Goal: Task Accomplishment & Management: Manage account settings

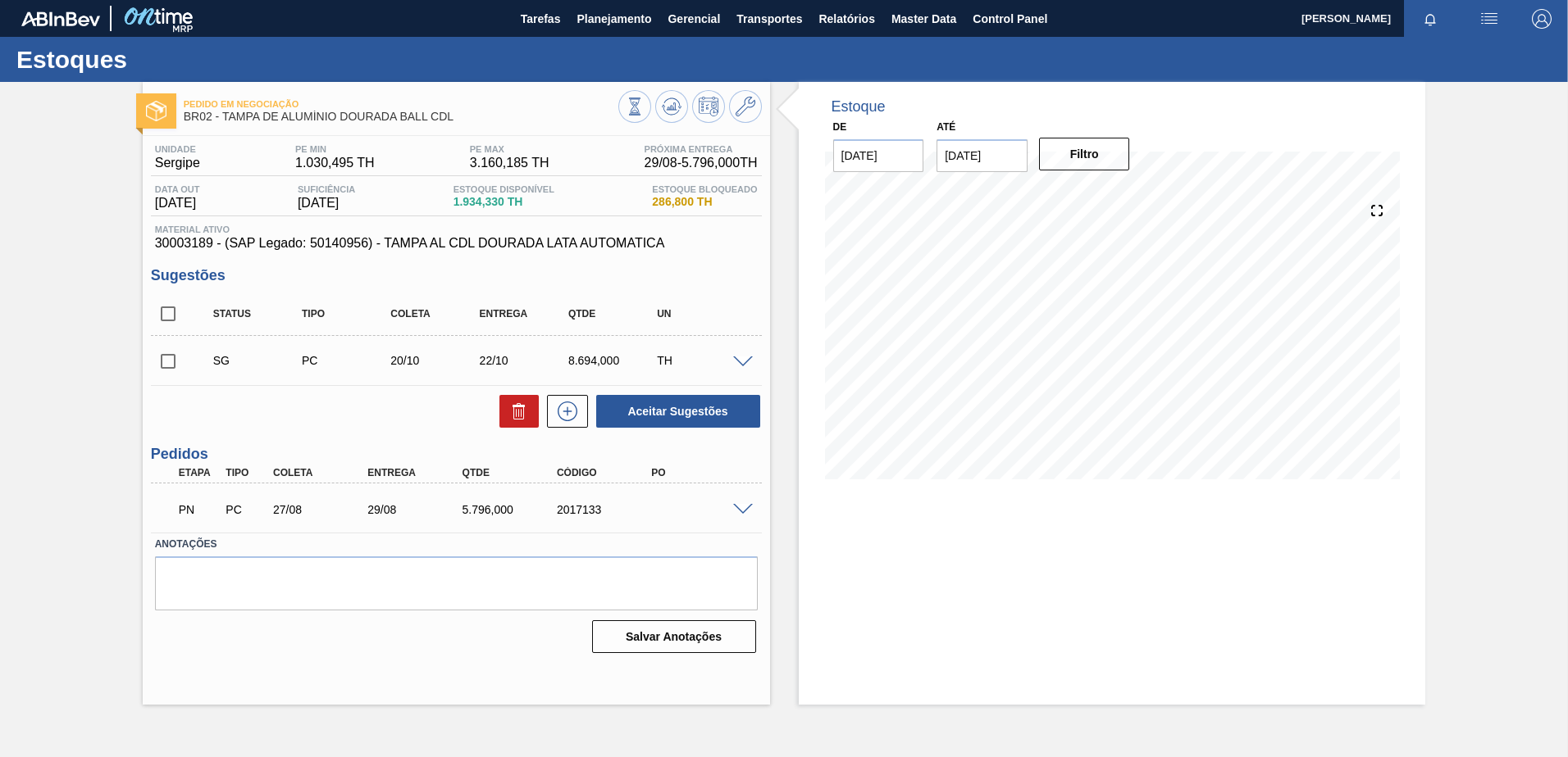
click at [743, 506] on span at bounding box center [743, 510] width 20 height 12
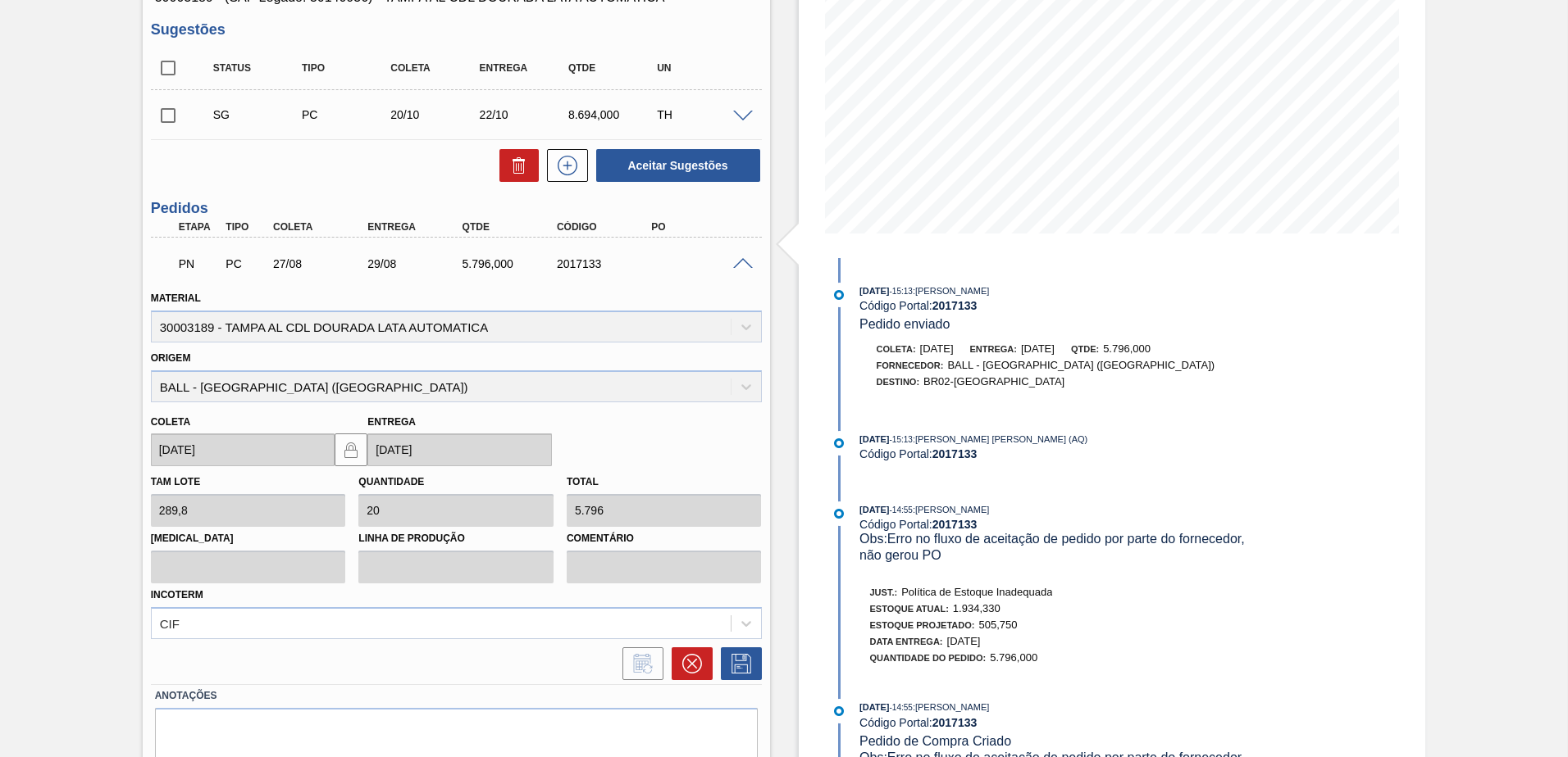
scroll to position [308, 0]
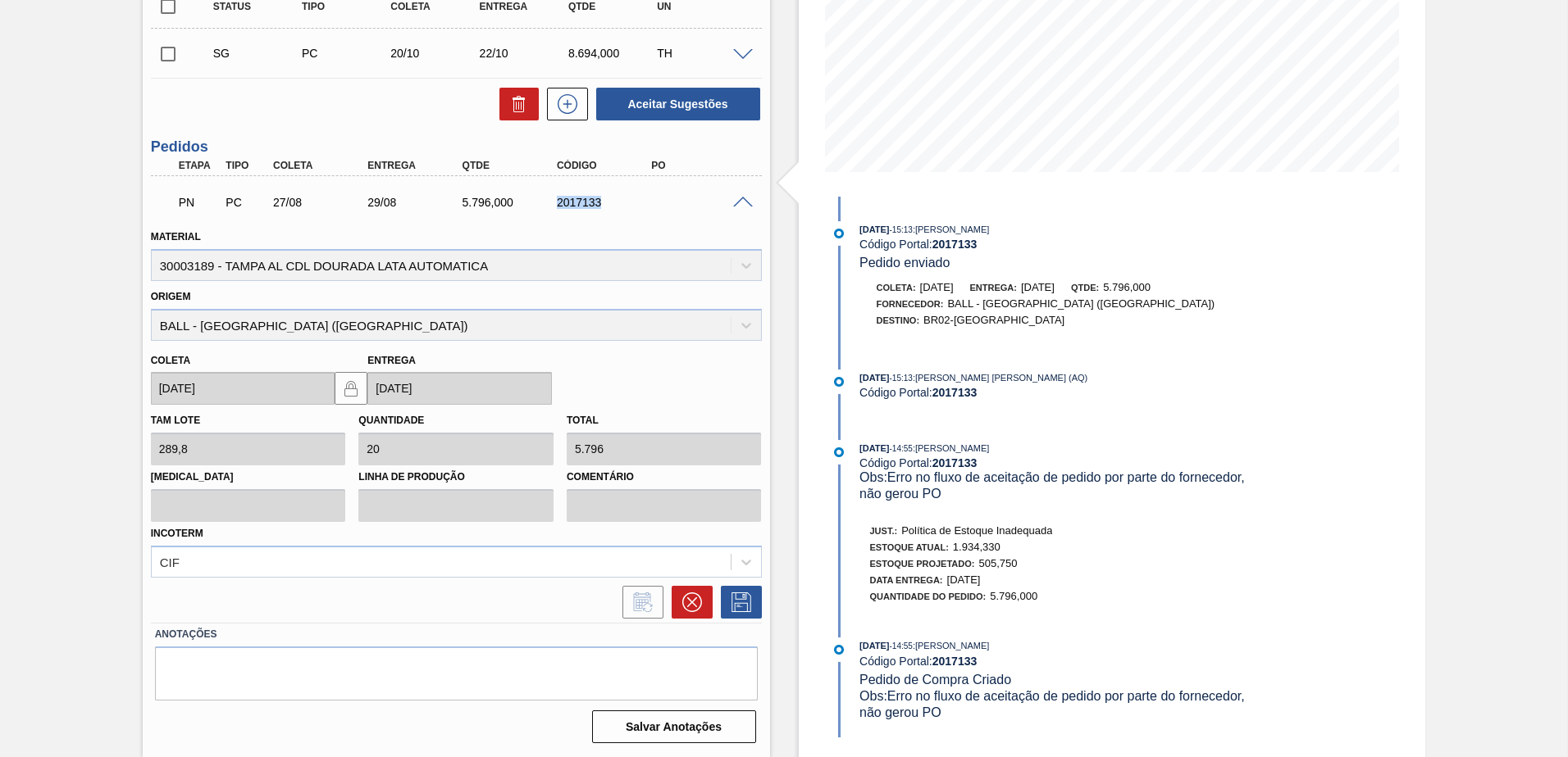
drag, startPoint x: 601, startPoint y: 206, endPoint x: 530, endPoint y: 199, distance: 71.3
click at [530, 199] on div "PN PC 27/08 29/08 5.796,000 2017133" at bounding box center [451, 201] width 567 height 33
copy div "2017133"
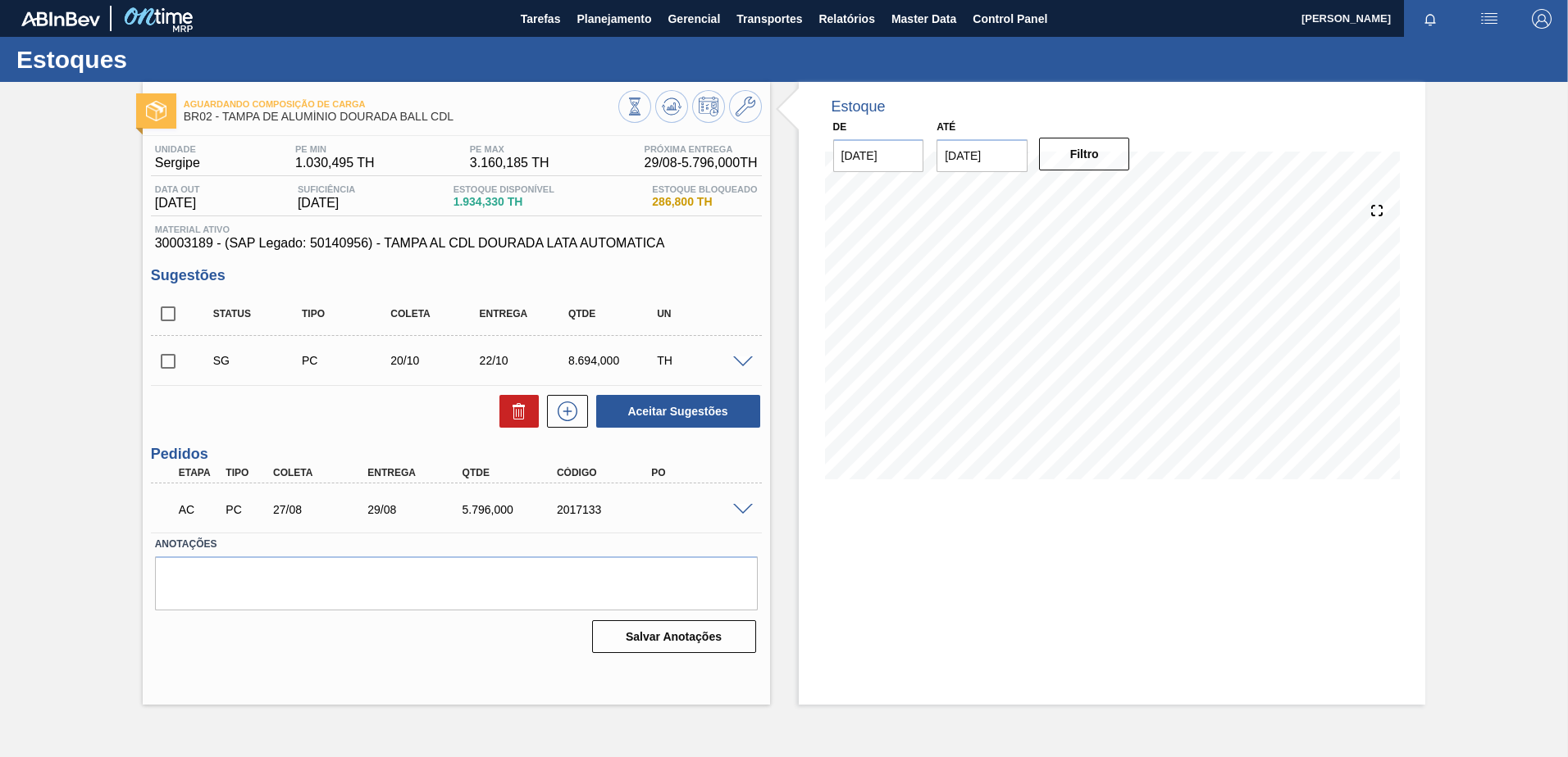
click at [749, 511] on span at bounding box center [743, 510] width 20 height 12
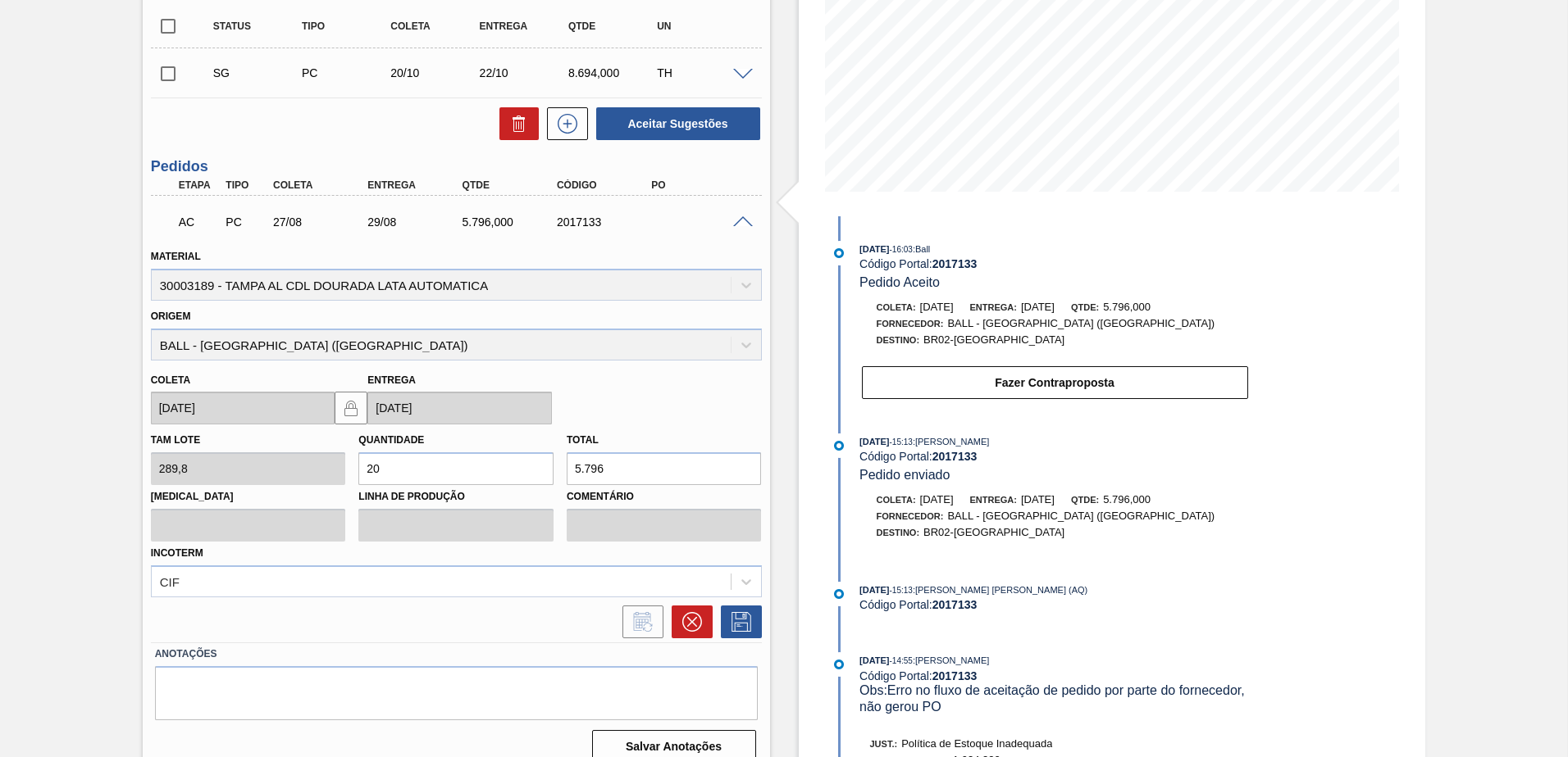
scroll to position [308, 0]
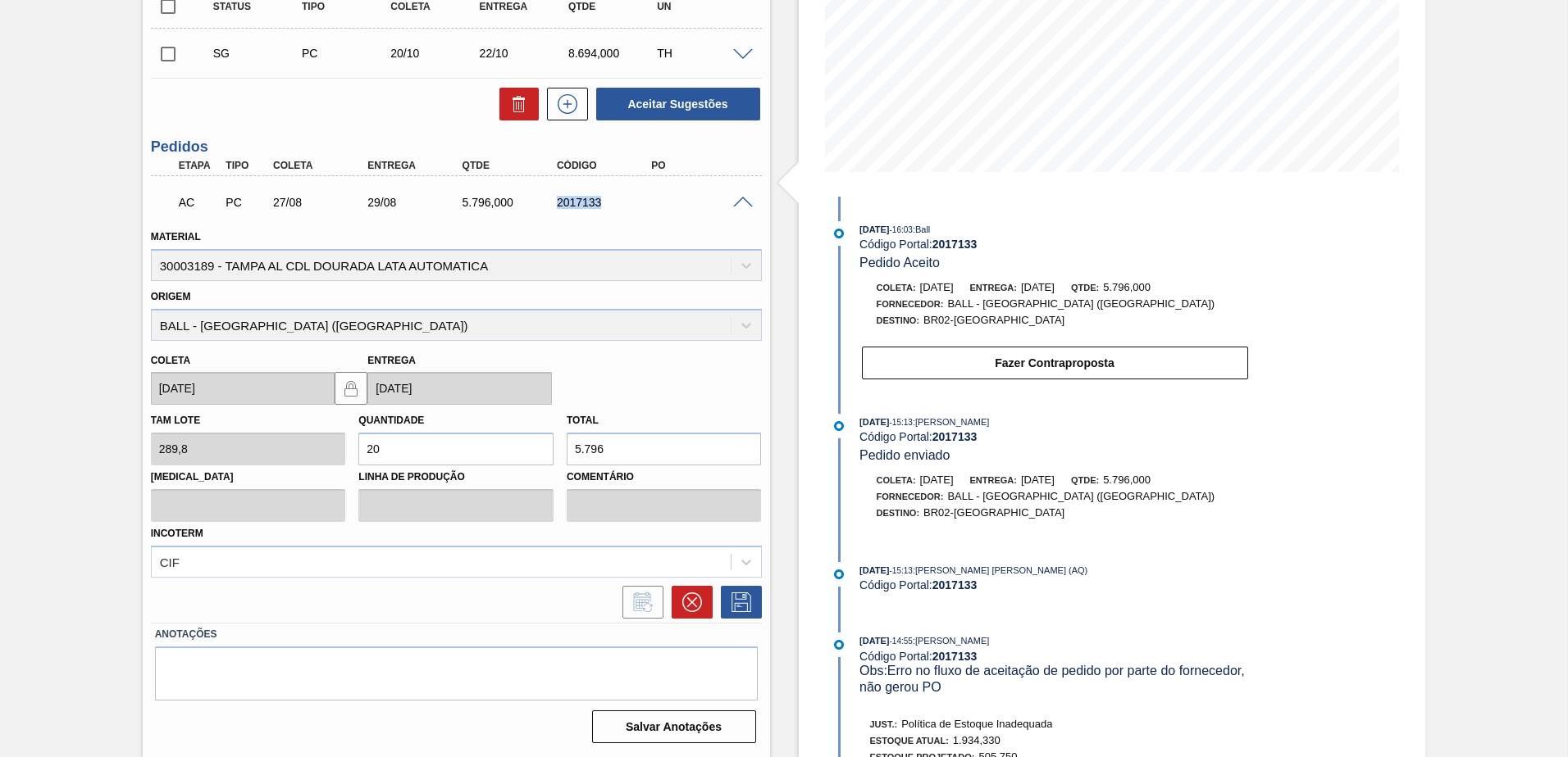
drag, startPoint x: 606, startPoint y: 200, endPoint x: 553, endPoint y: 195, distance: 53.2
click at [553, 195] on div "AC PC 27/08 29/08 5.796,000 2017133" at bounding box center [451, 201] width 567 height 33
copy div "2017133"
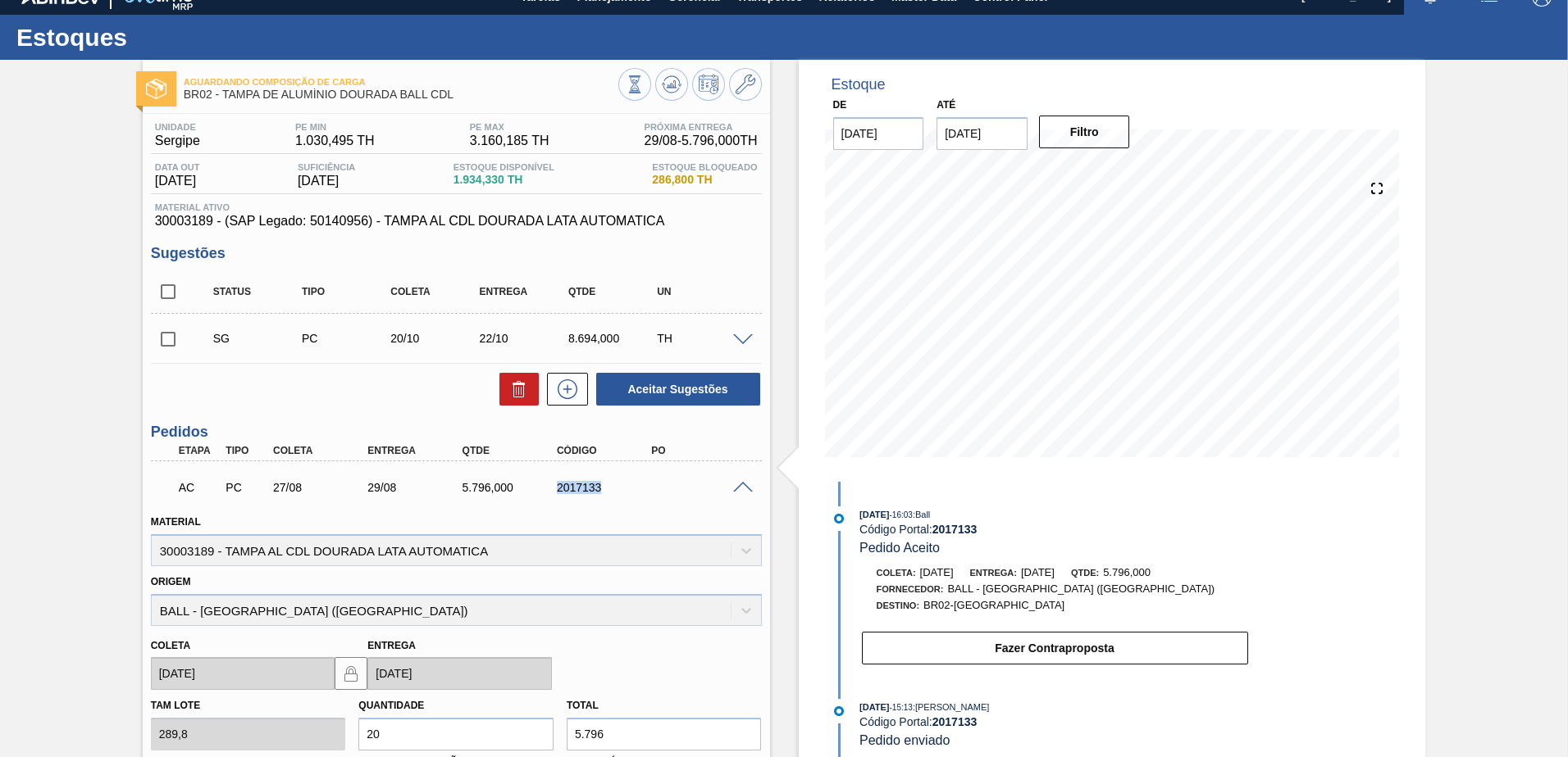
scroll to position [0, 0]
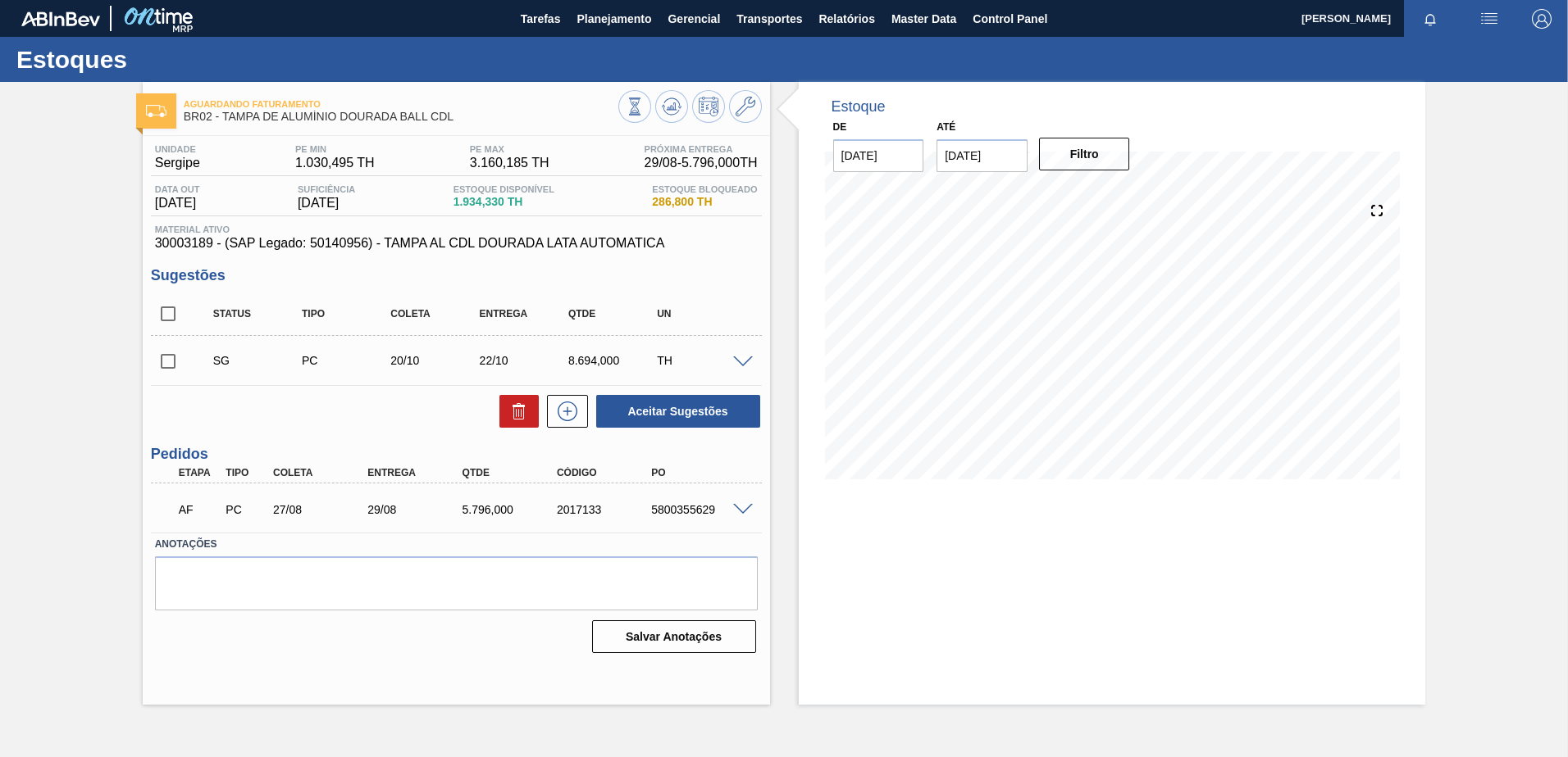
drag, startPoint x: 637, startPoint y: 515, endPoint x: 653, endPoint y: 515, distance: 16.0
click at [651, 515] on div "5800355629" at bounding box center [699, 510] width 105 height 13
drag, startPoint x: 659, startPoint y: 516, endPoint x: 715, endPoint y: 507, distance: 56.7
click at [715, 507] on div "5800355629" at bounding box center [699, 510] width 105 height 13
drag, startPoint x: 715, startPoint y: 507, endPoint x: 745, endPoint y: 506, distance: 30.0
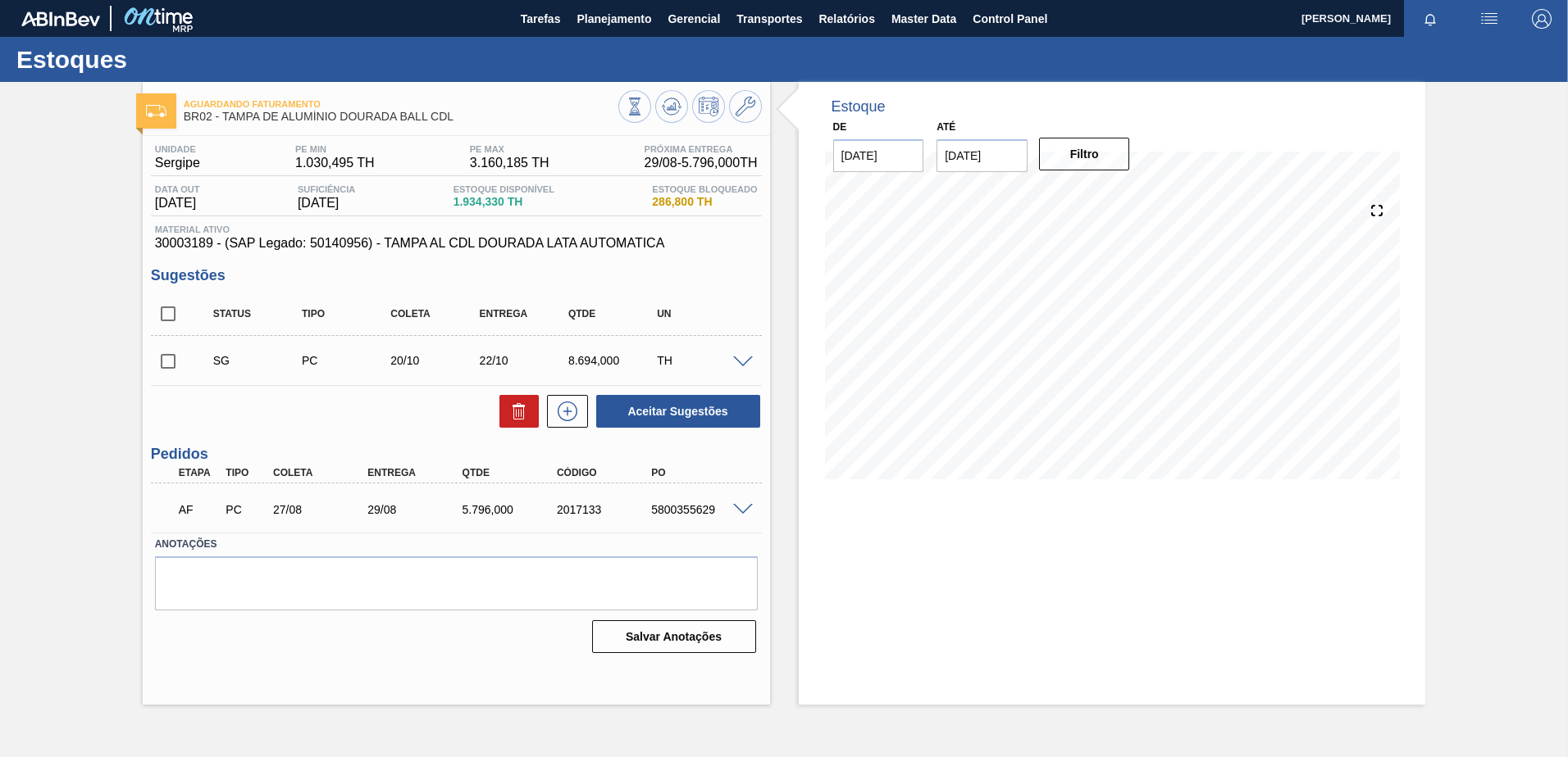
click at [745, 506] on span at bounding box center [743, 510] width 20 height 12
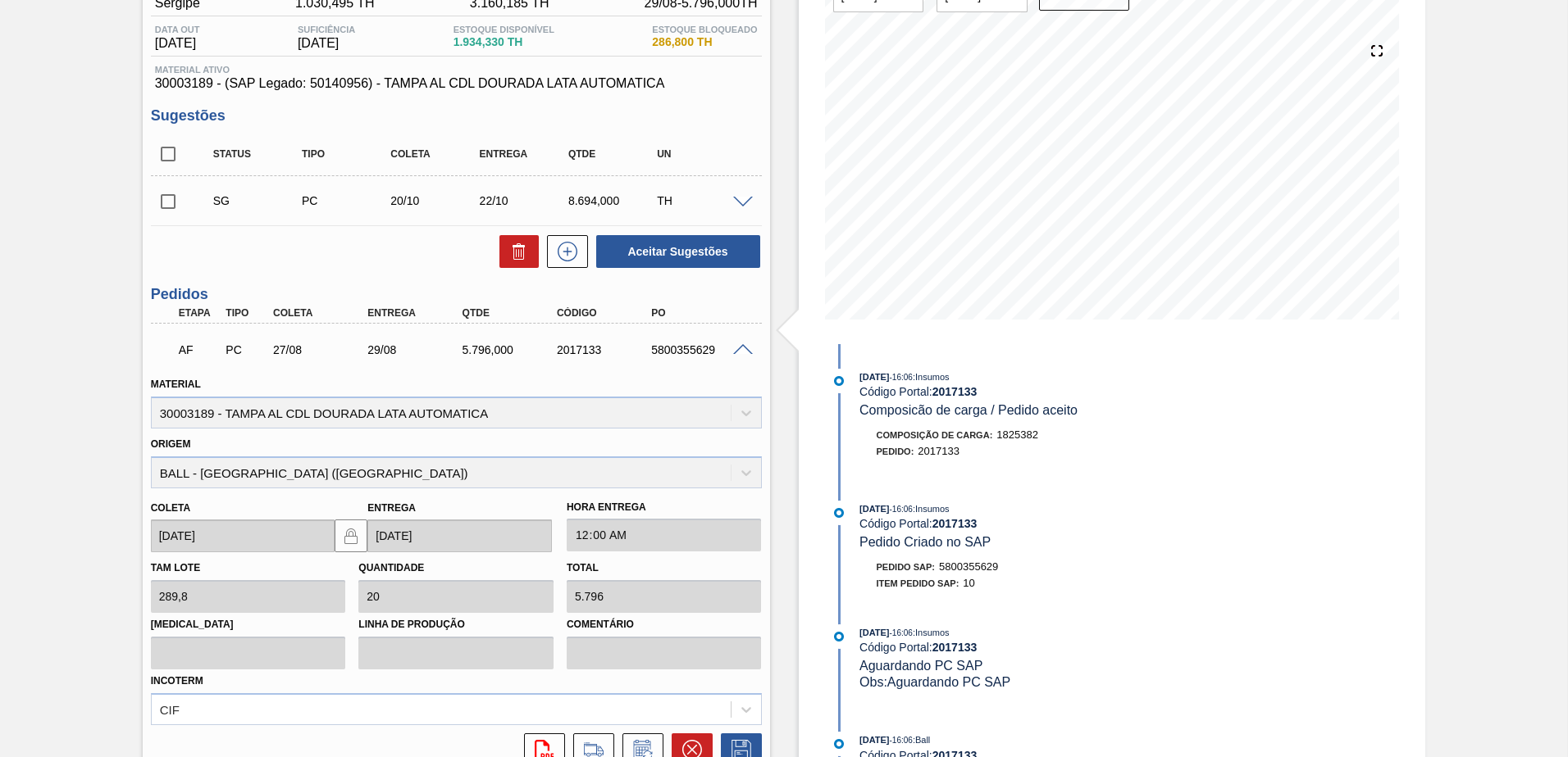
scroll to position [164, 0]
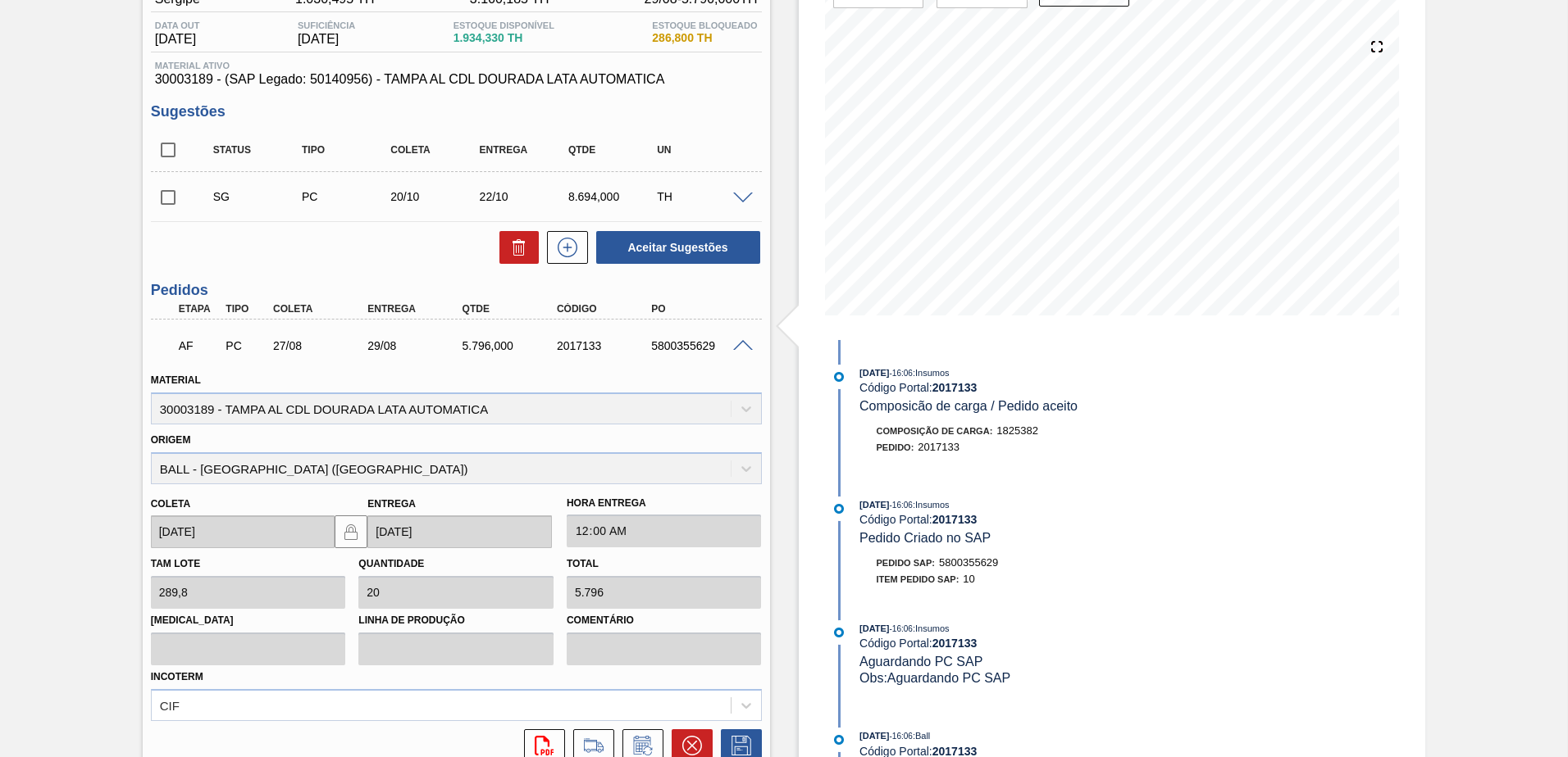
click at [744, 346] on span at bounding box center [743, 346] width 20 height 12
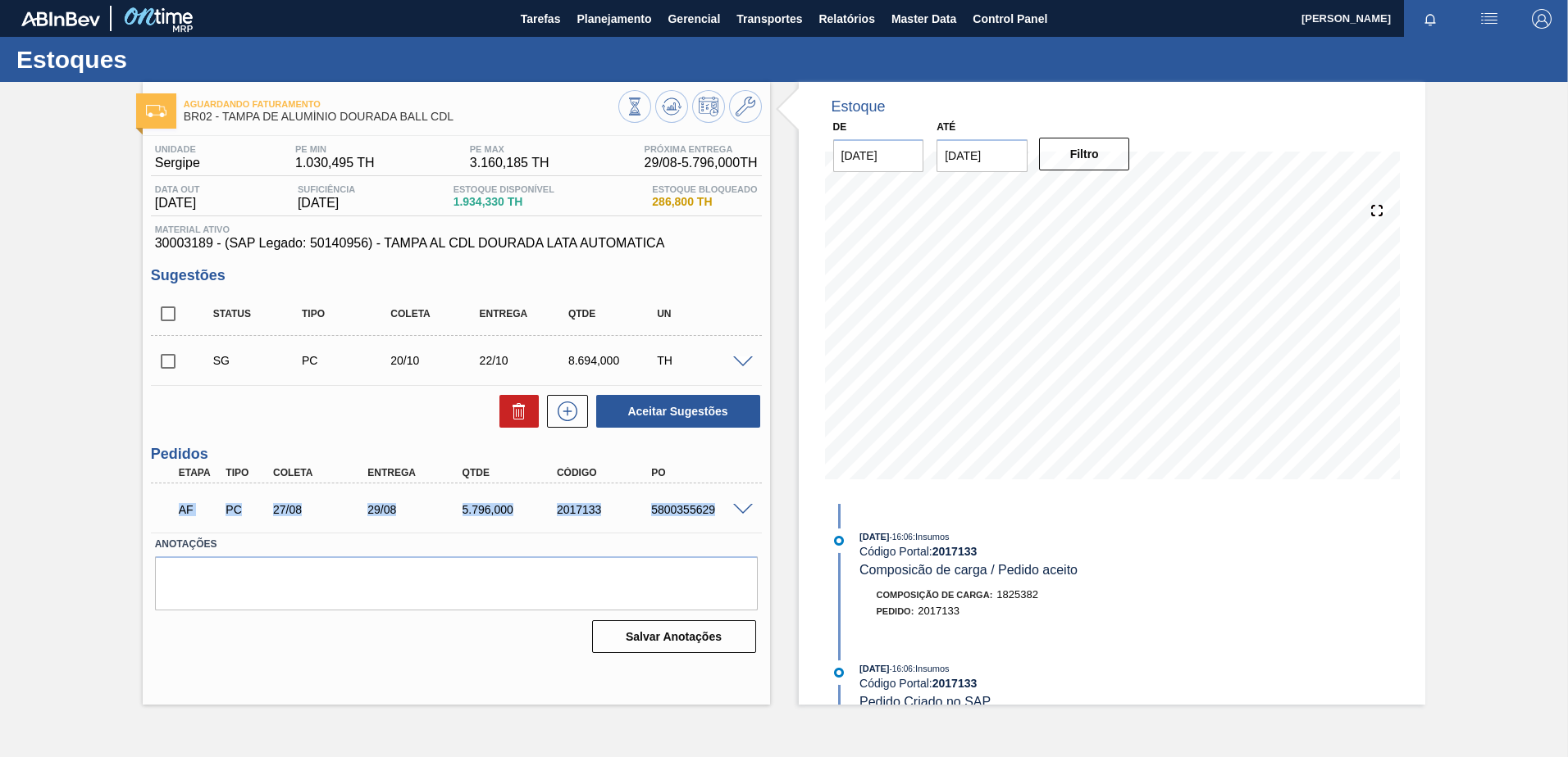
drag, startPoint x: 160, startPoint y: 515, endPoint x: 737, endPoint y: 523, distance: 577.1
click at [737, 523] on div "AF PC 27/08 29/08 5.796,000 2017133 5800355629" at bounding box center [456, 508] width 611 height 41
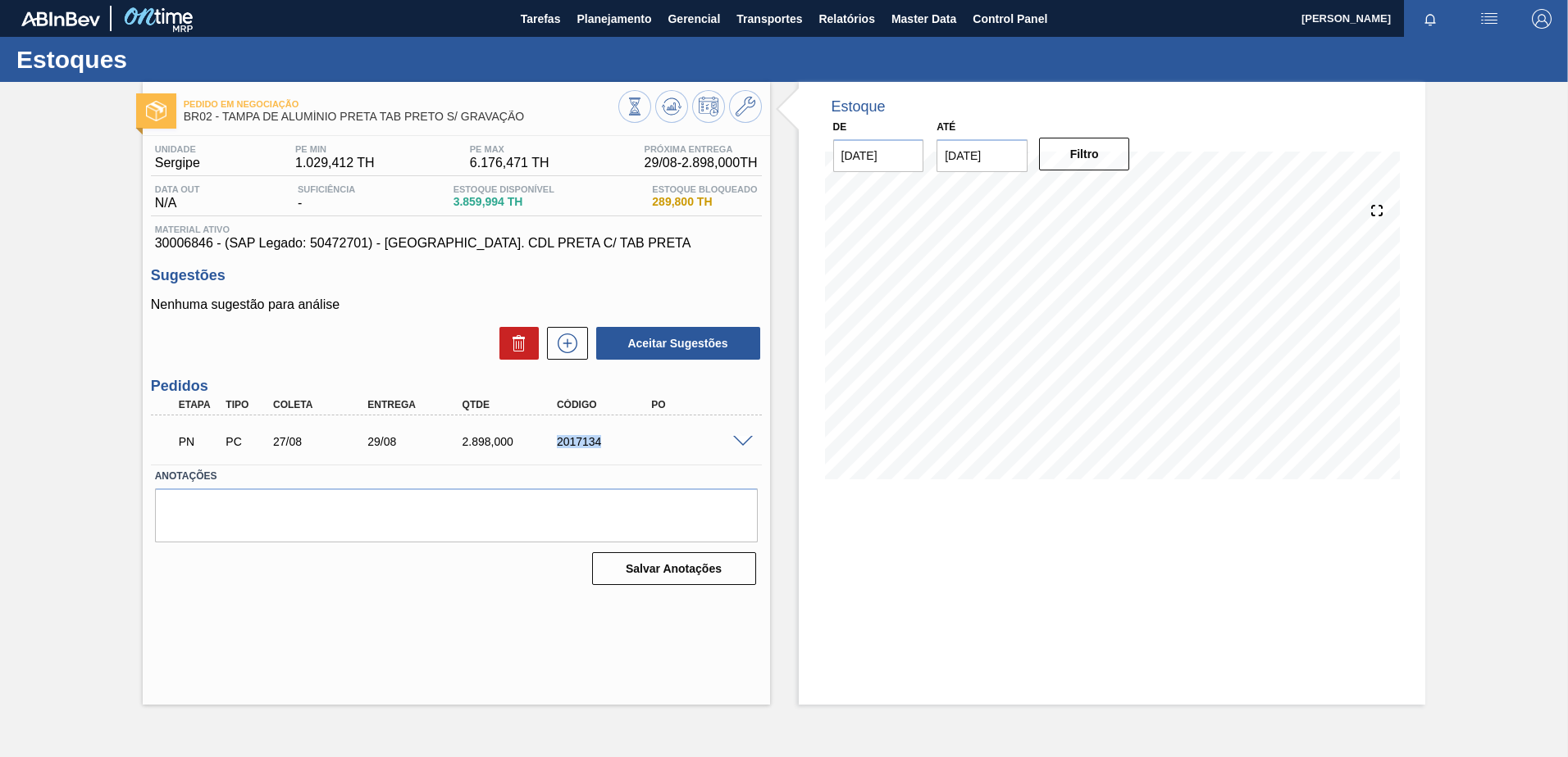
drag, startPoint x: 614, startPoint y: 449, endPoint x: 550, endPoint y: 437, distance: 65.1
click at [550, 437] on div "PN PC 27/08 29/08 2.898,000 2017134" at bounding box center [451, 440] width 567 height 33
copy div "2017134"
click at [740, 438] on span at bounding box center [743, 443] width 20 height 12
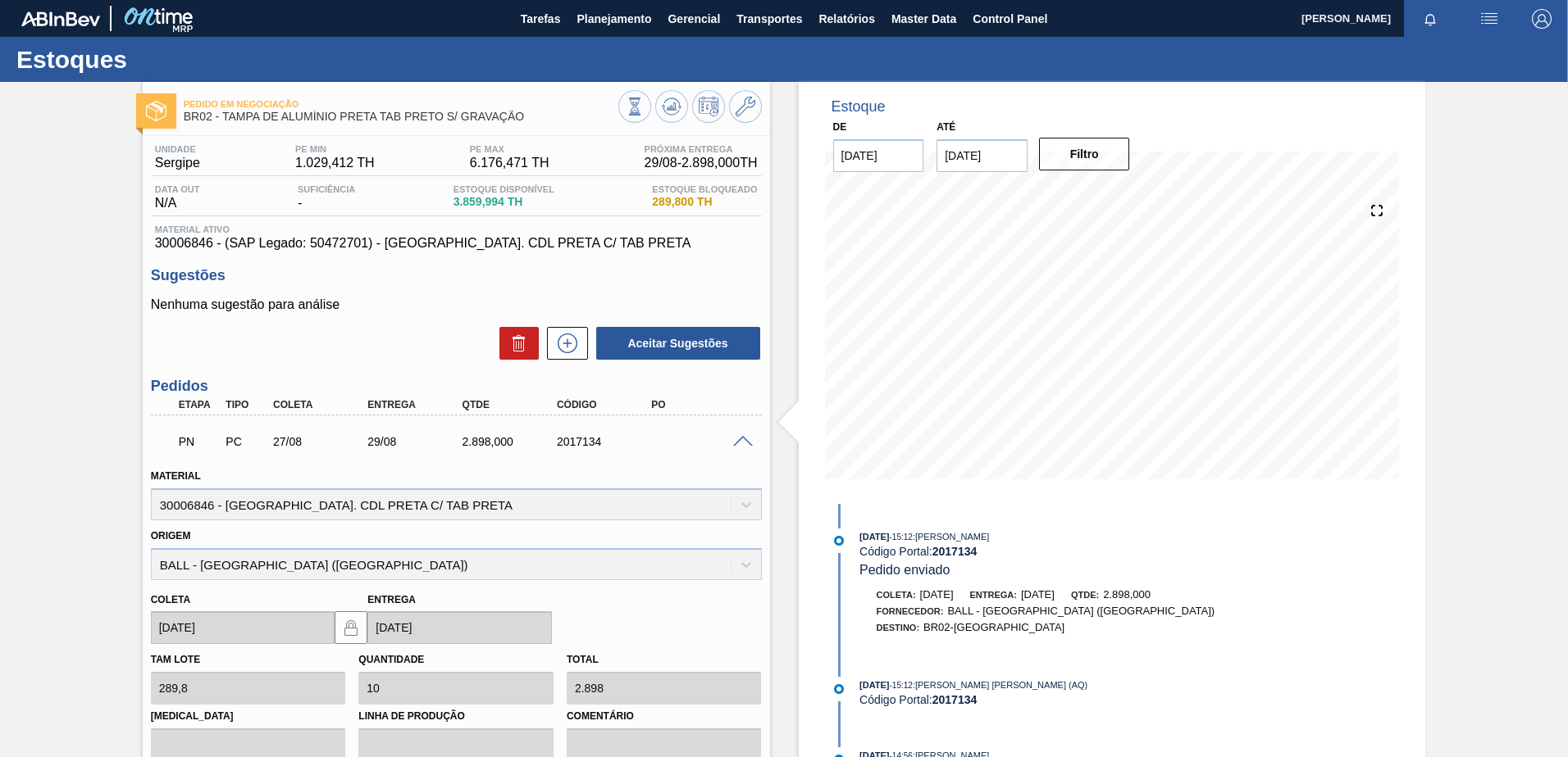
click at [743, 449] on div "PN PC 27/08 29/08 2.898,000 2017134" at bounding box center [456, 440] width 611 height 41
click at [743, 448] on div "PN PC 27/08 29/08 2.898,000 2017134" at bounding box center [456, 440] width 611 height 41
click at [735, 442] on span at bounding box center [743, 443] width 20 height 12
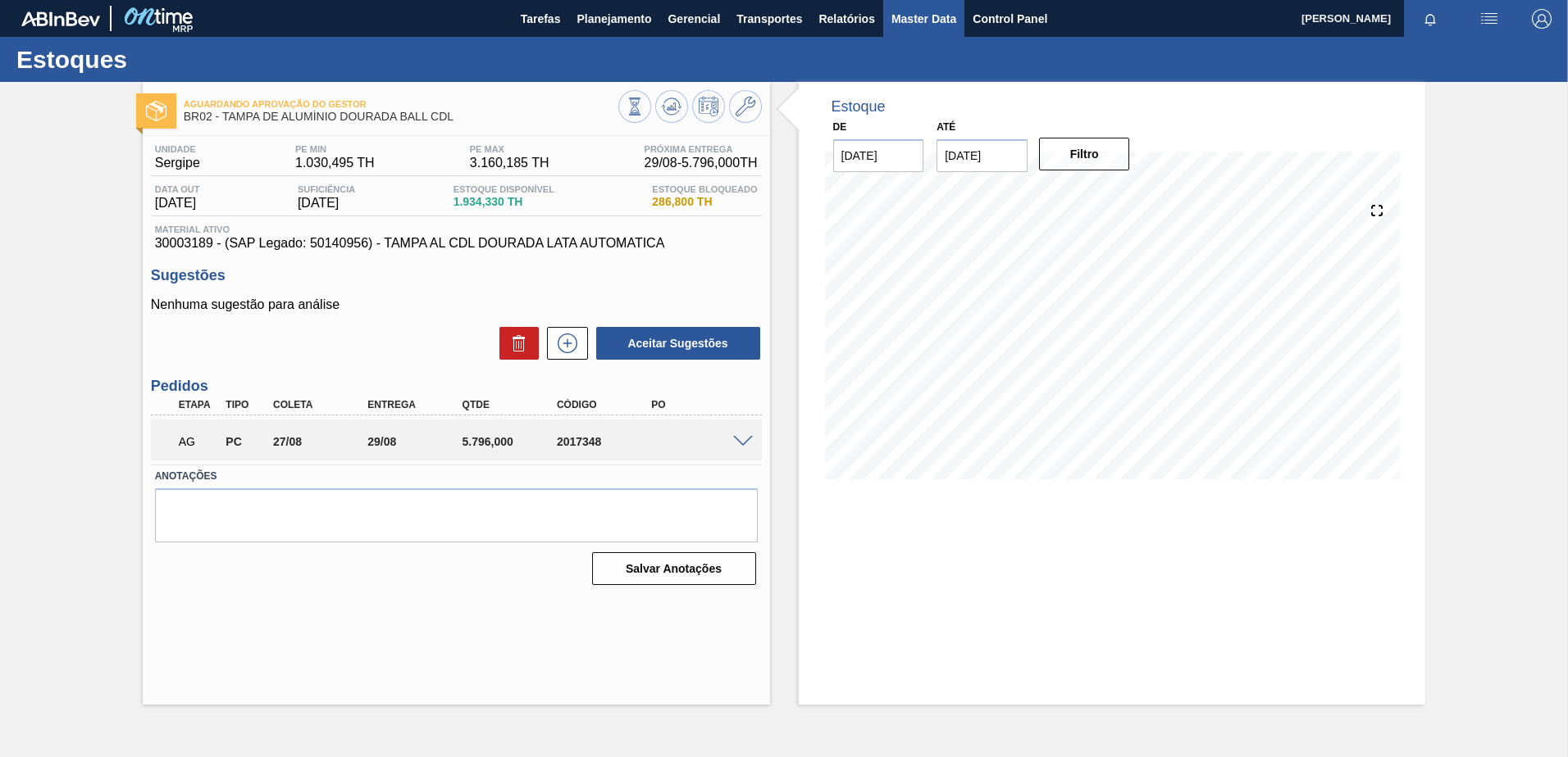
drag, startPoint x: 933, startPoint y: 24, endPoint x: 924, endPoint y: 27, distance: 9.5
click at [933, 23] on span "Master Data" at bounding box center [924, 18] width 64 height 20
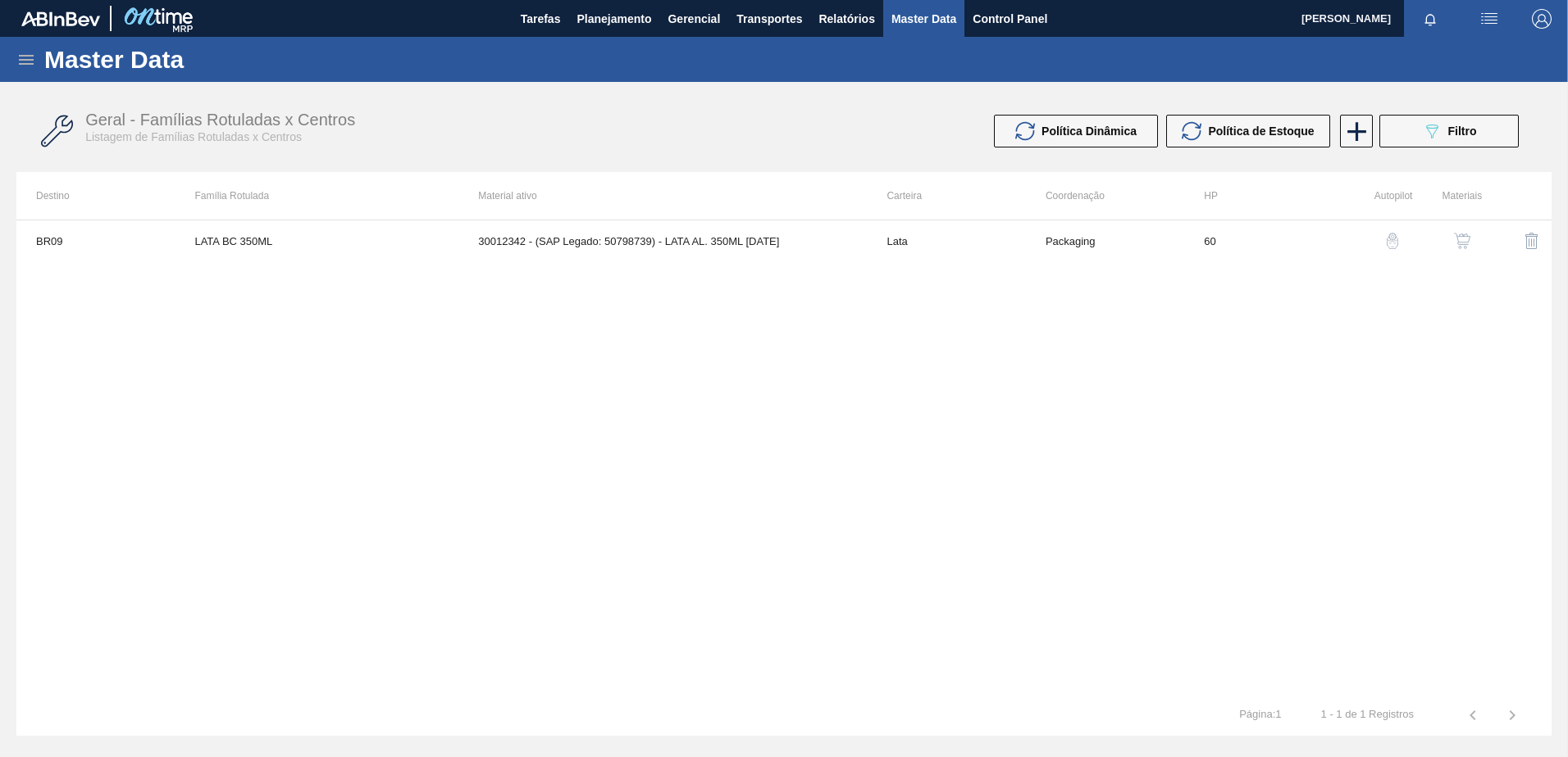
click at [30, 57] on icon at bounding box center [26, 59] width 20 height 20
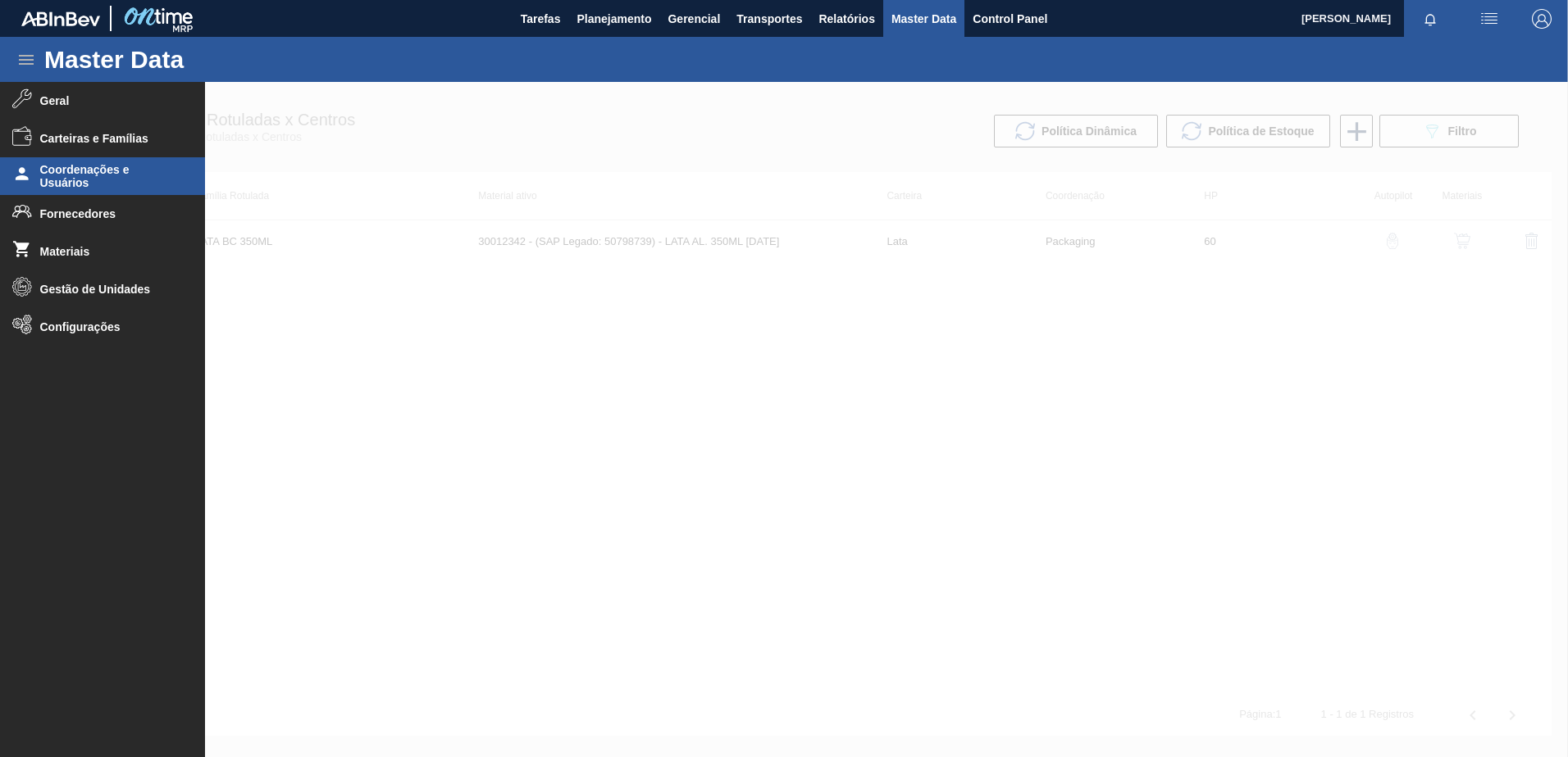
click at [106, 176] on span "Coordenações e Usuários" at bounding box center [107, 176] width 135 height 26
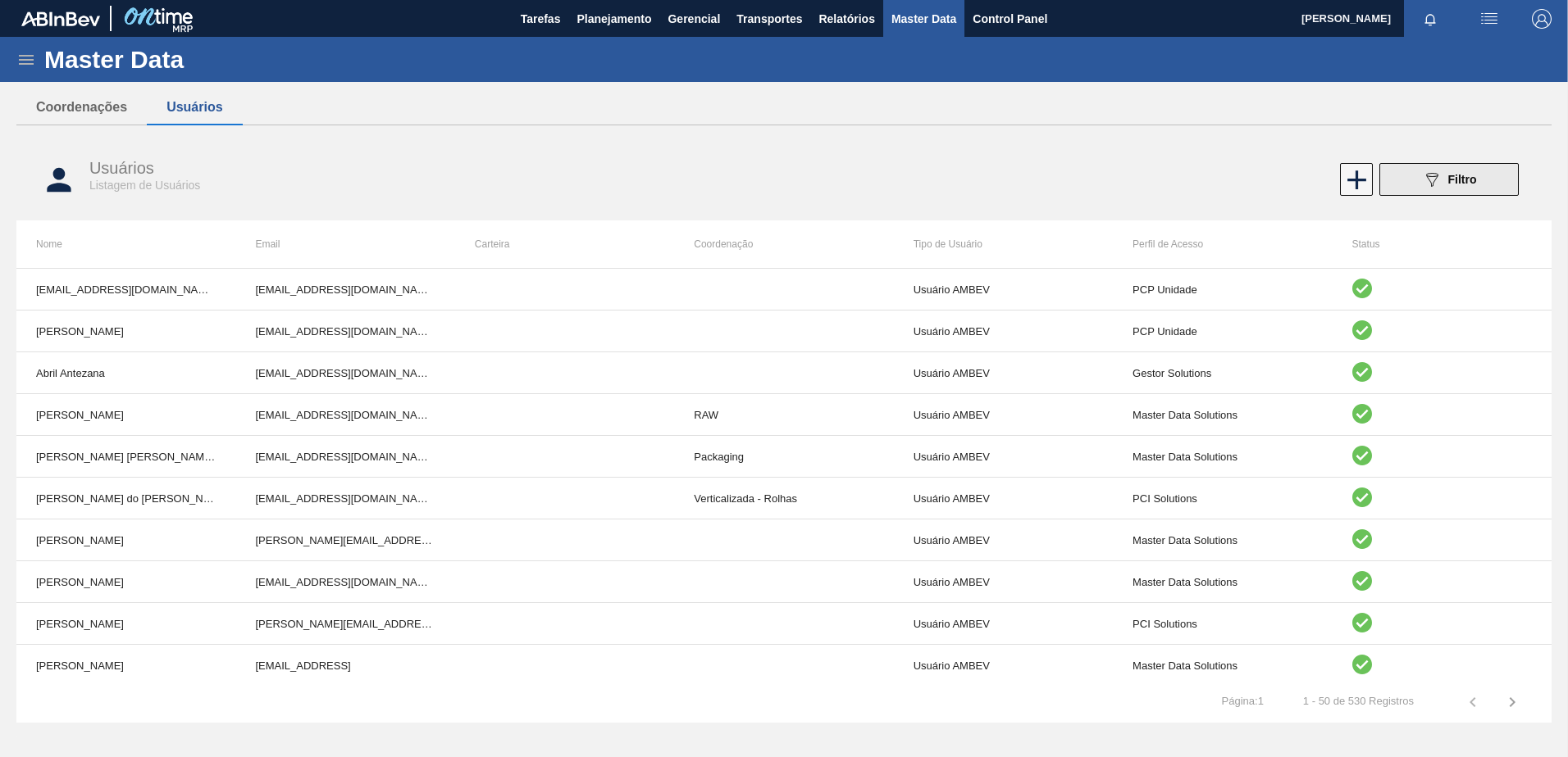
click at [1442, 185] on div "089F7B8B-B2A5-4AFE-B5C0-19BA573D28AC Filtro" at bounding box center [1449, 179] width 55 height 20
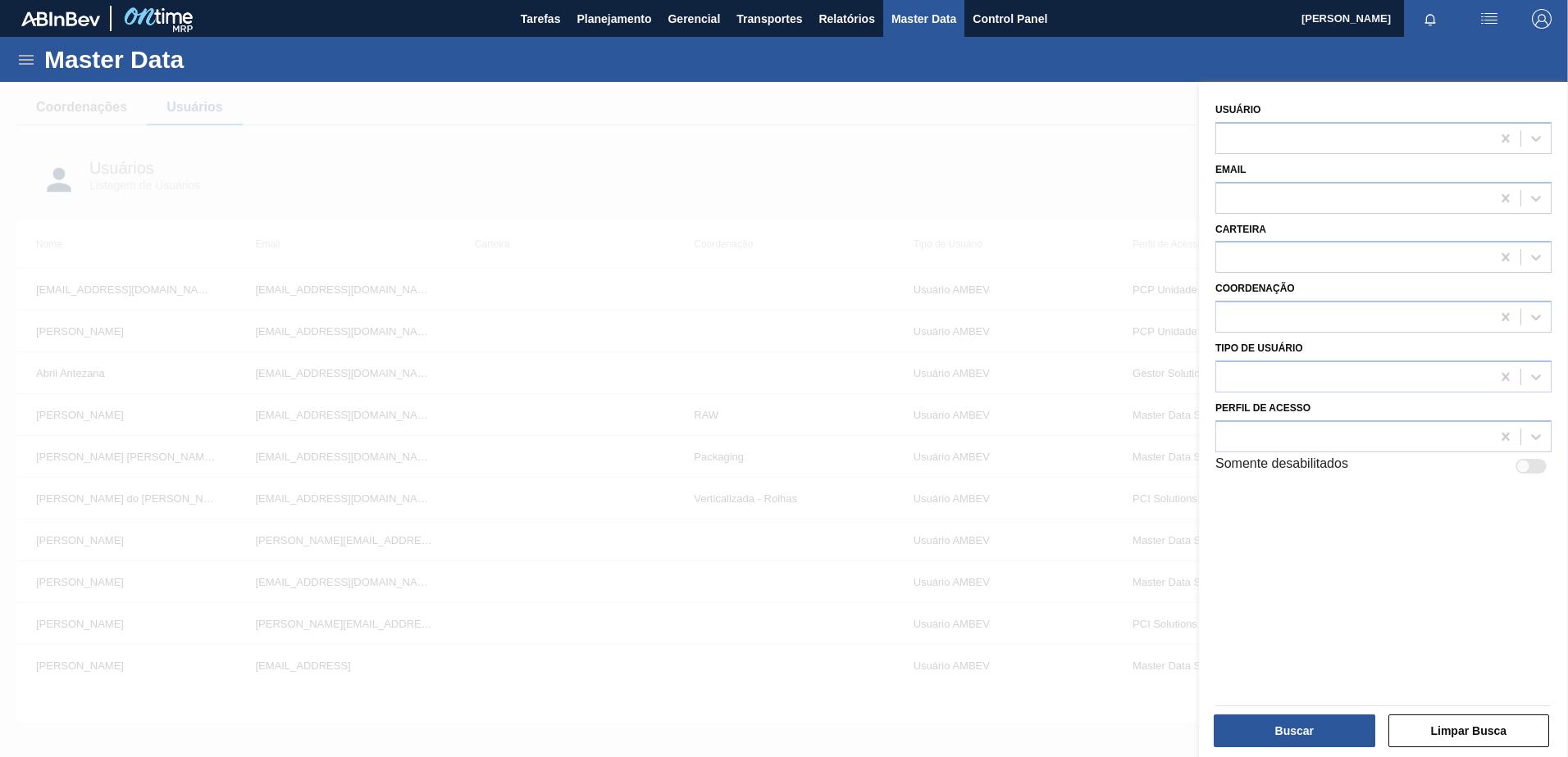
click at [1038, 162] on div at bounding box center [784, 460] width 1568 height 757
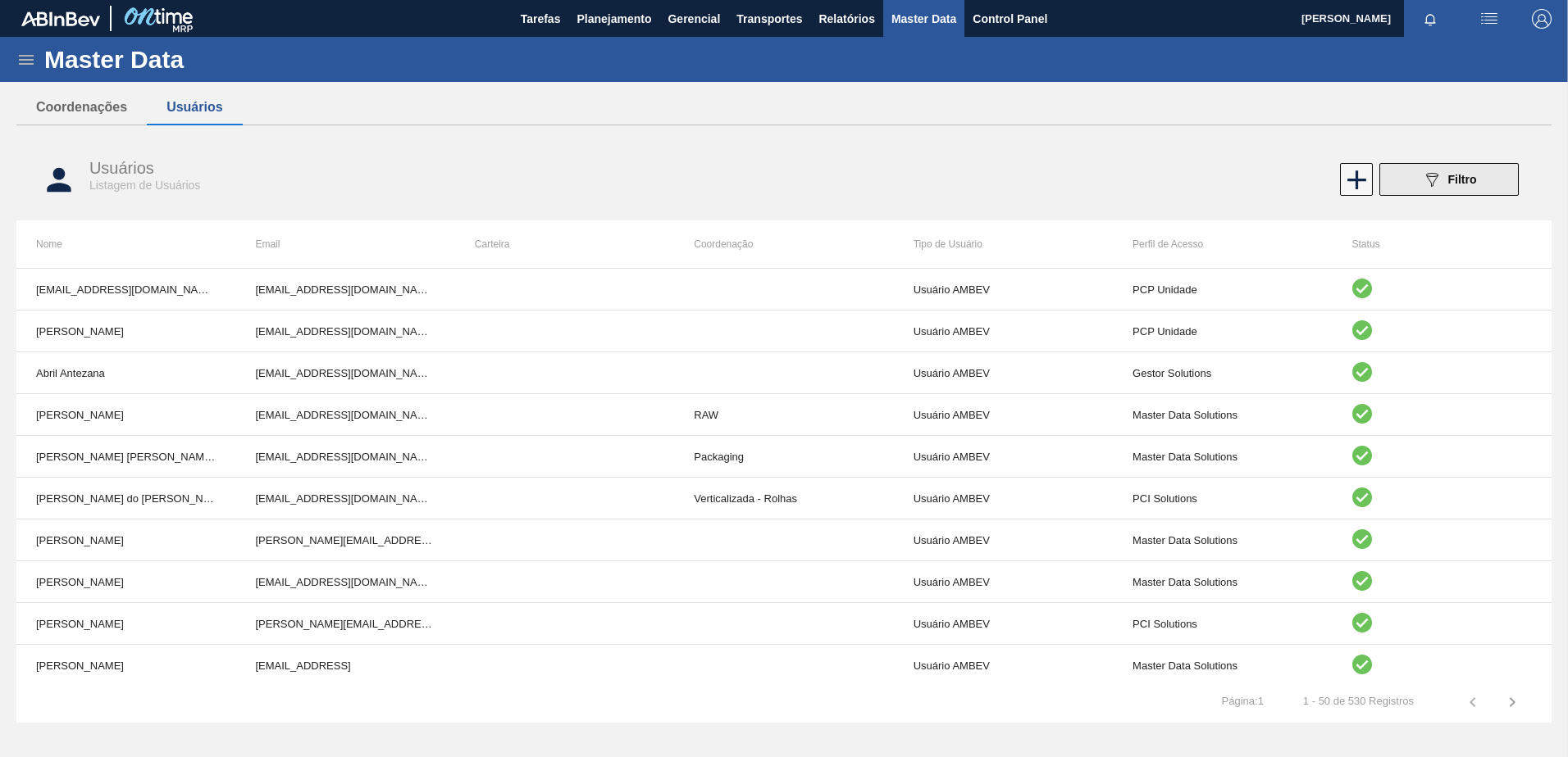
click at [1460, 187] on div "089F7B8B-B2A5-4AFE-B5C0-19BA573D28AC Filtro" at bounding box center [1449, 179] width 55 height 20
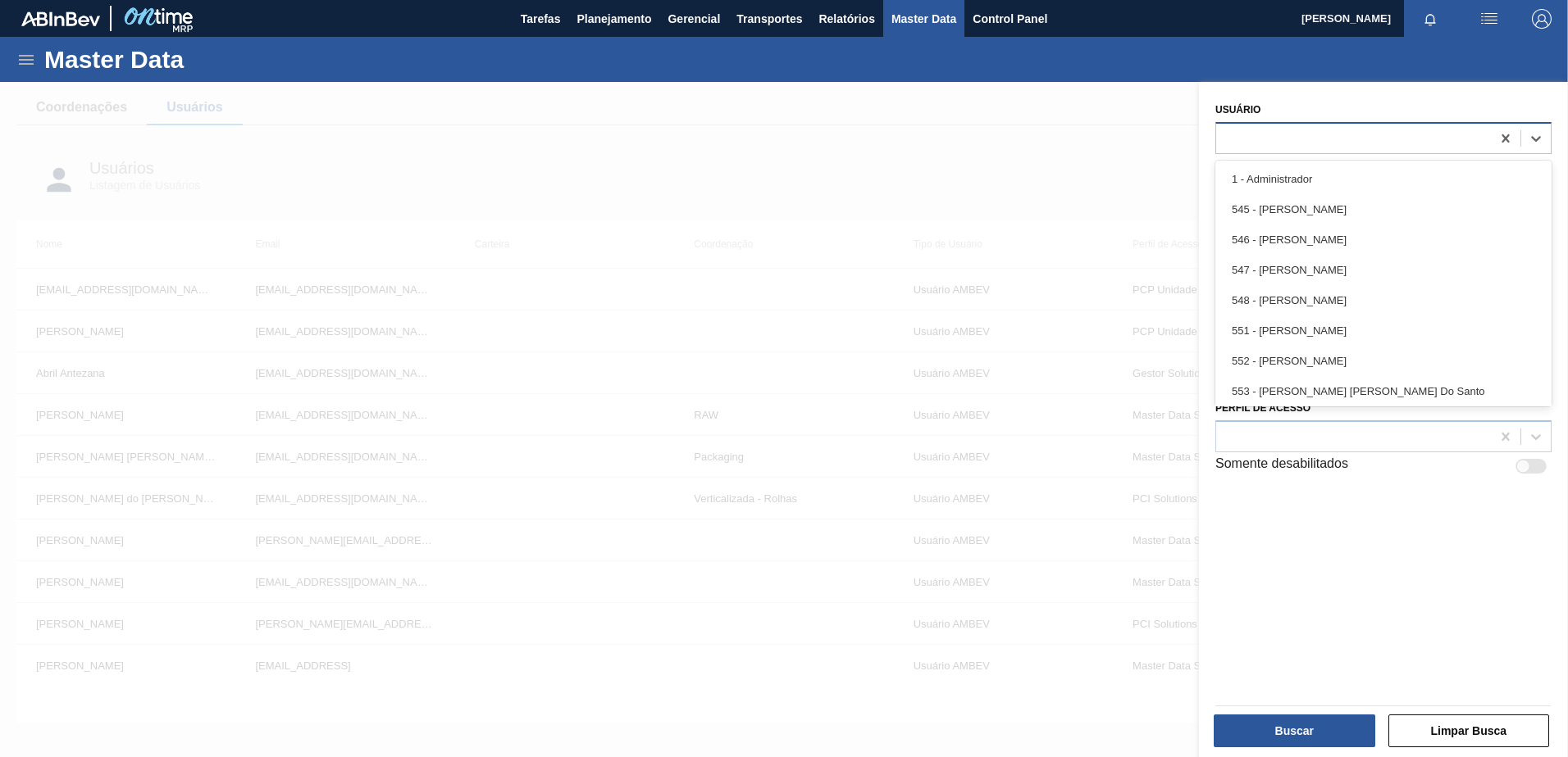
click at [1276, 152] on div at bounding box center [1383, 138] width 336 height 32
type input "vito"
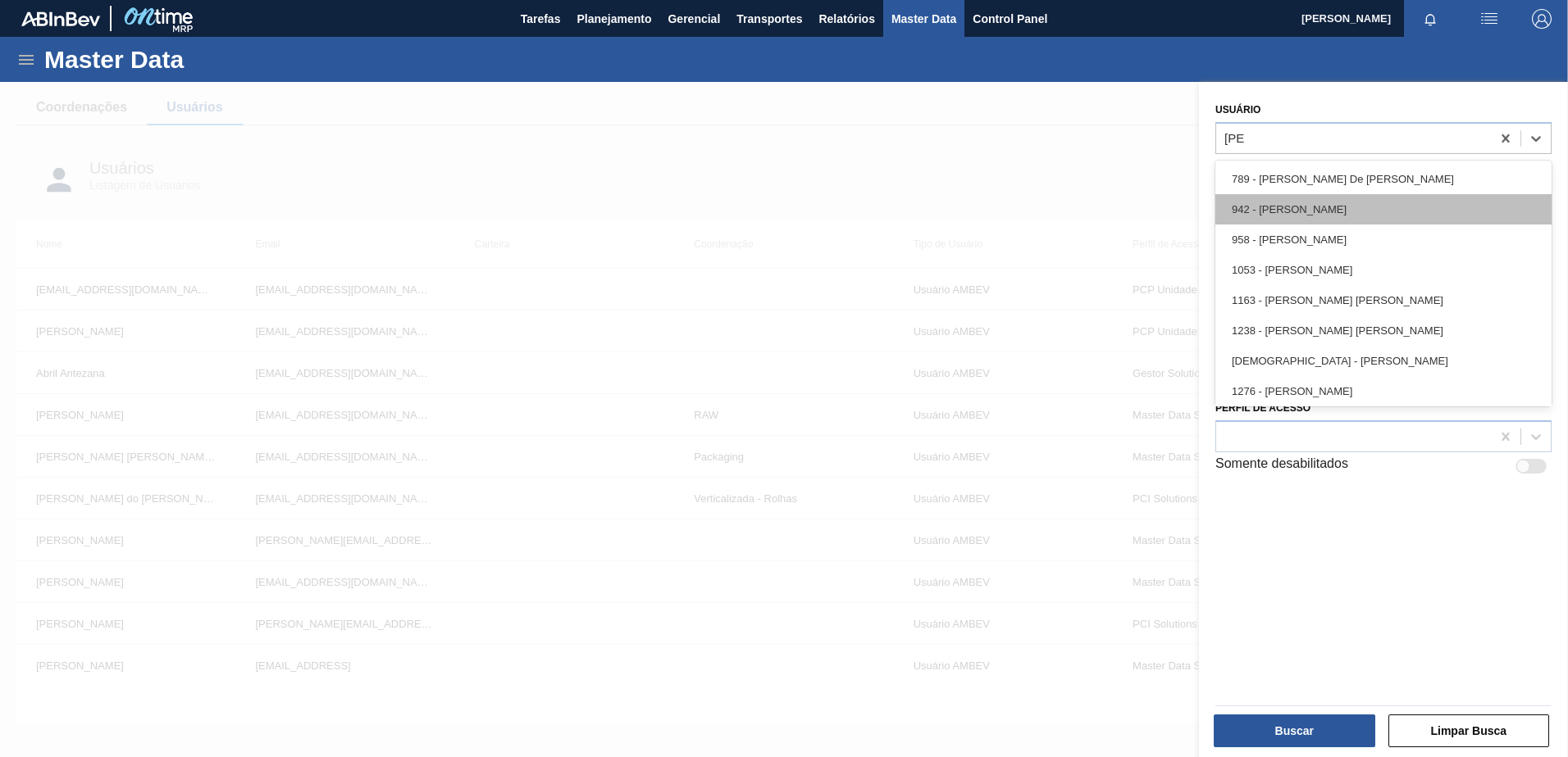
click at [1281, 200] on div "942 - Vitor Secfem Rodrigues" at bounding box center [1383, 209] width 336 height 30
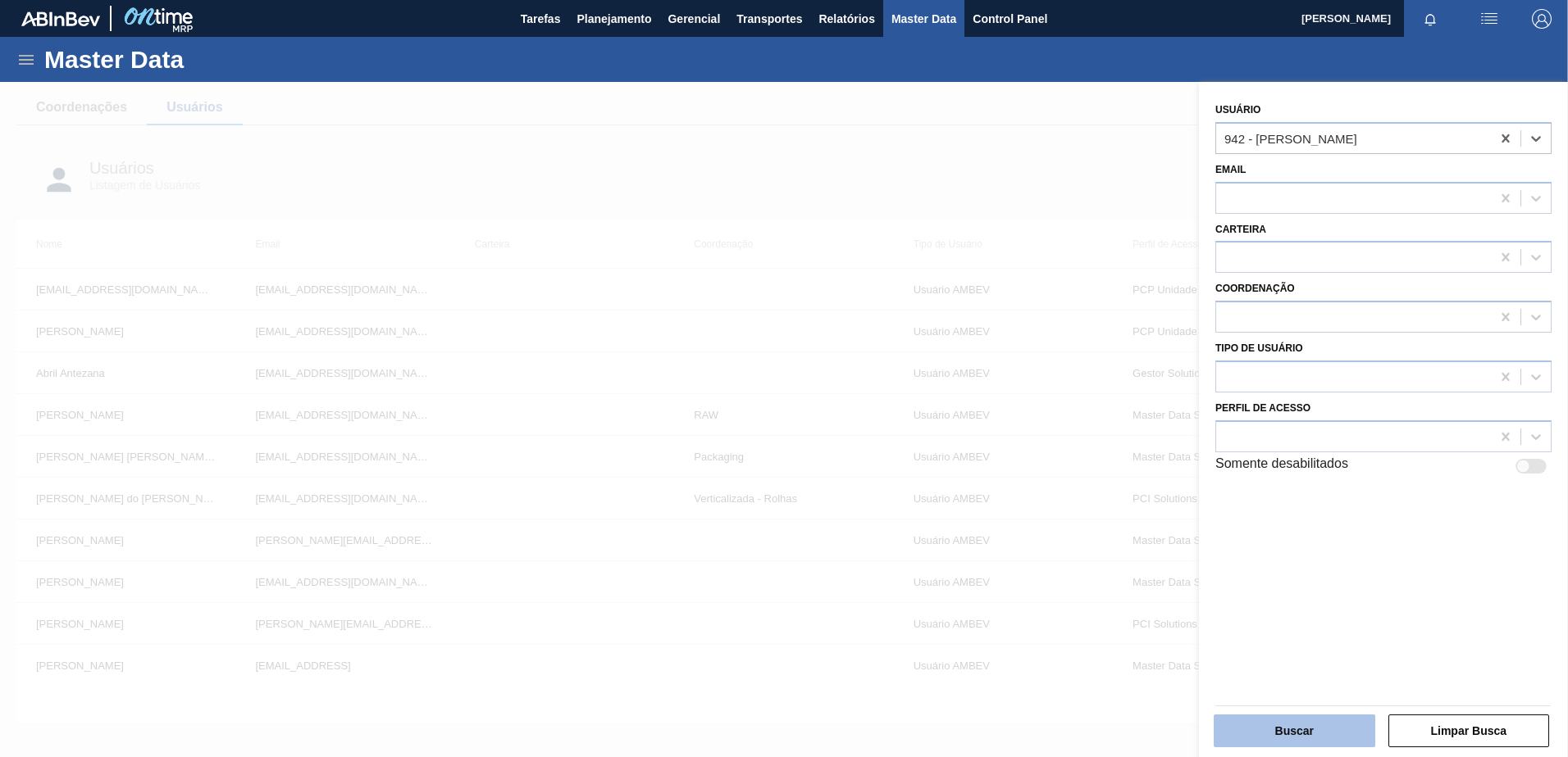
click at [1278, 726] on button "Buscar" at bounding box center [1294, 731] width 161 height 33
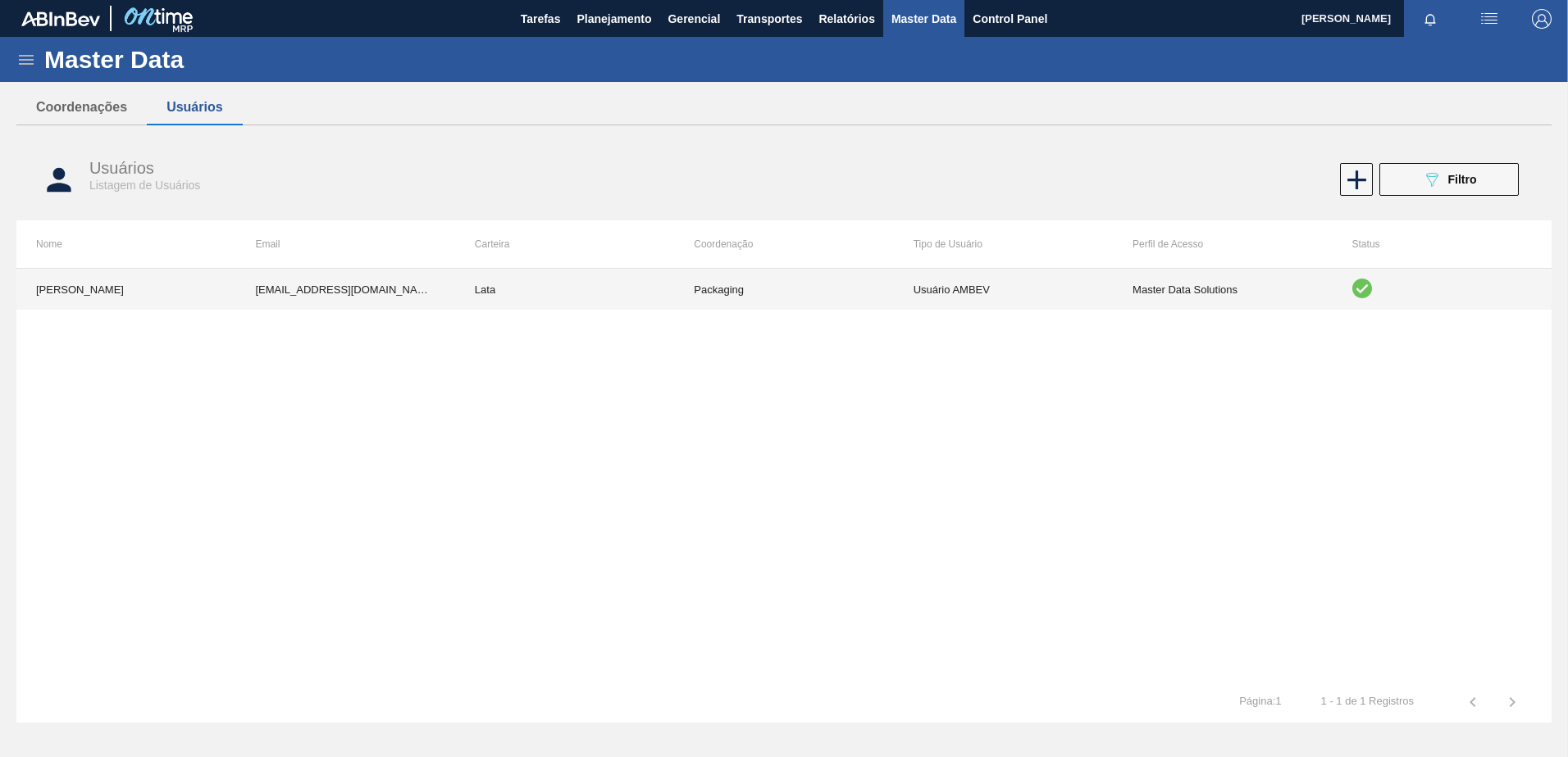
click at [723, 296] on td "Packaging" at bounding box center [783, 289] width 219 height 41
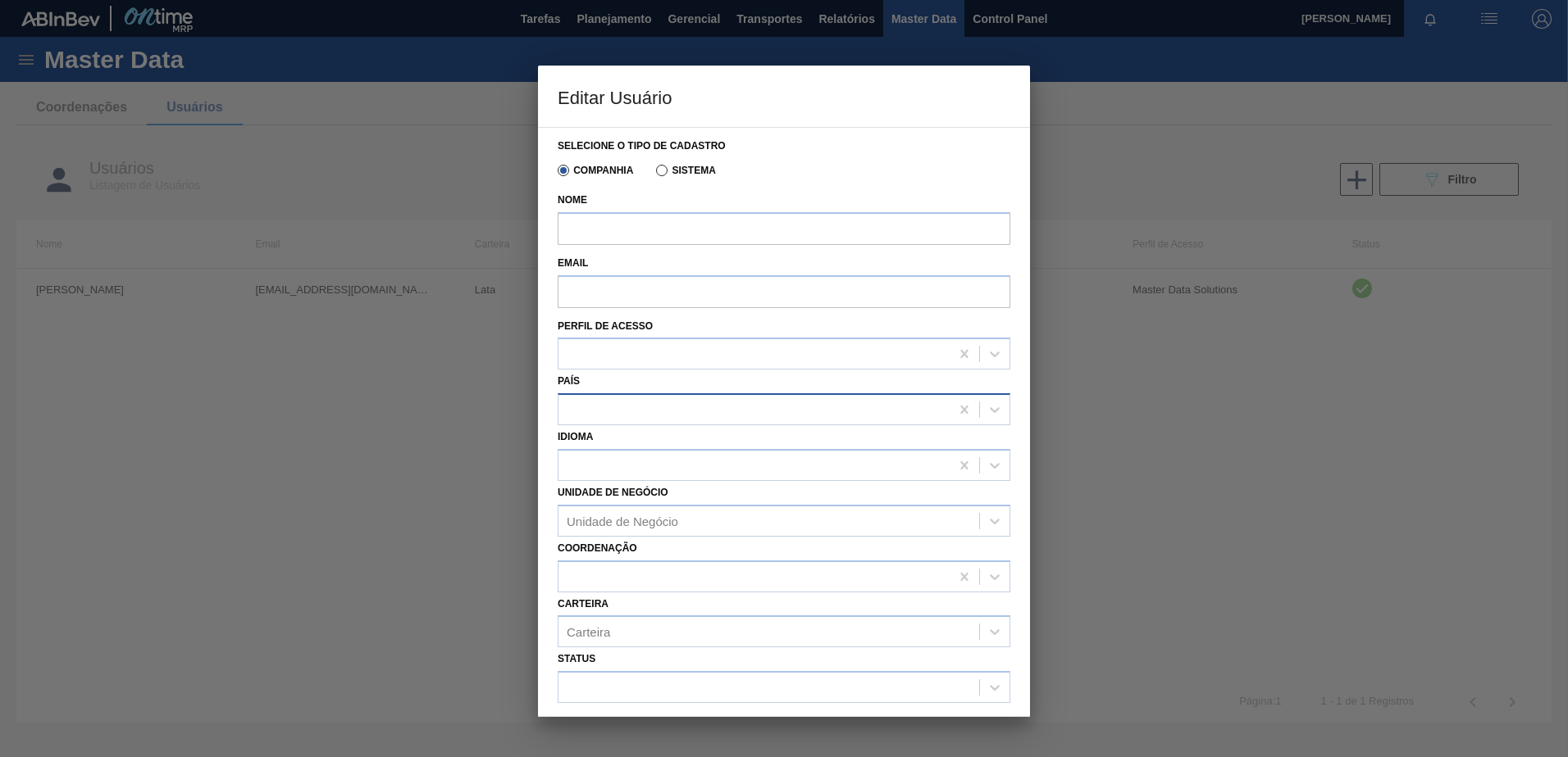
type input "[PERSON_NAME]"
type input "99824716@ambev.com.br"
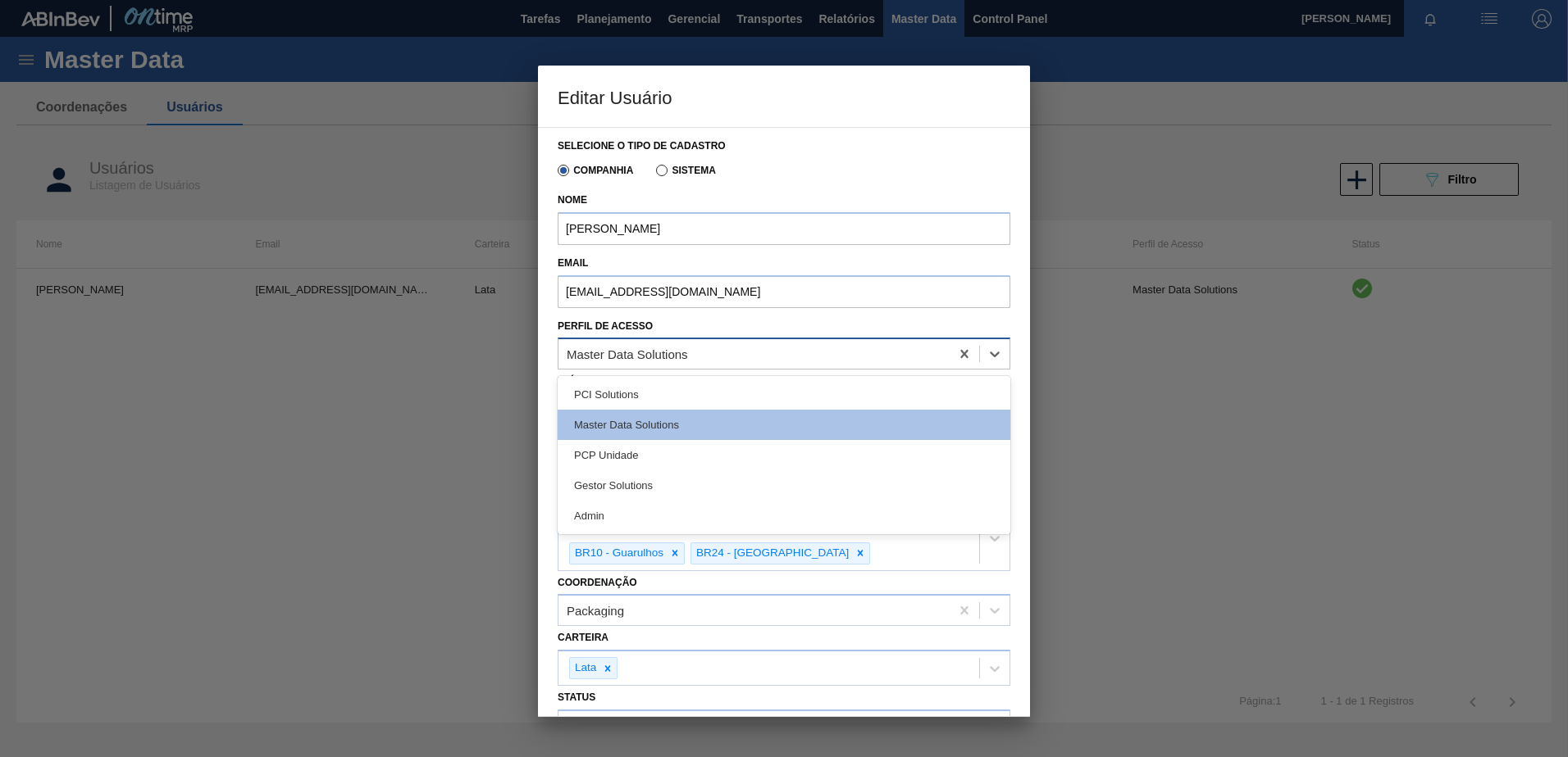
click at [688, 350] on div "Master Data Solutions" at bounding box center [627, 355] width 121 height 14
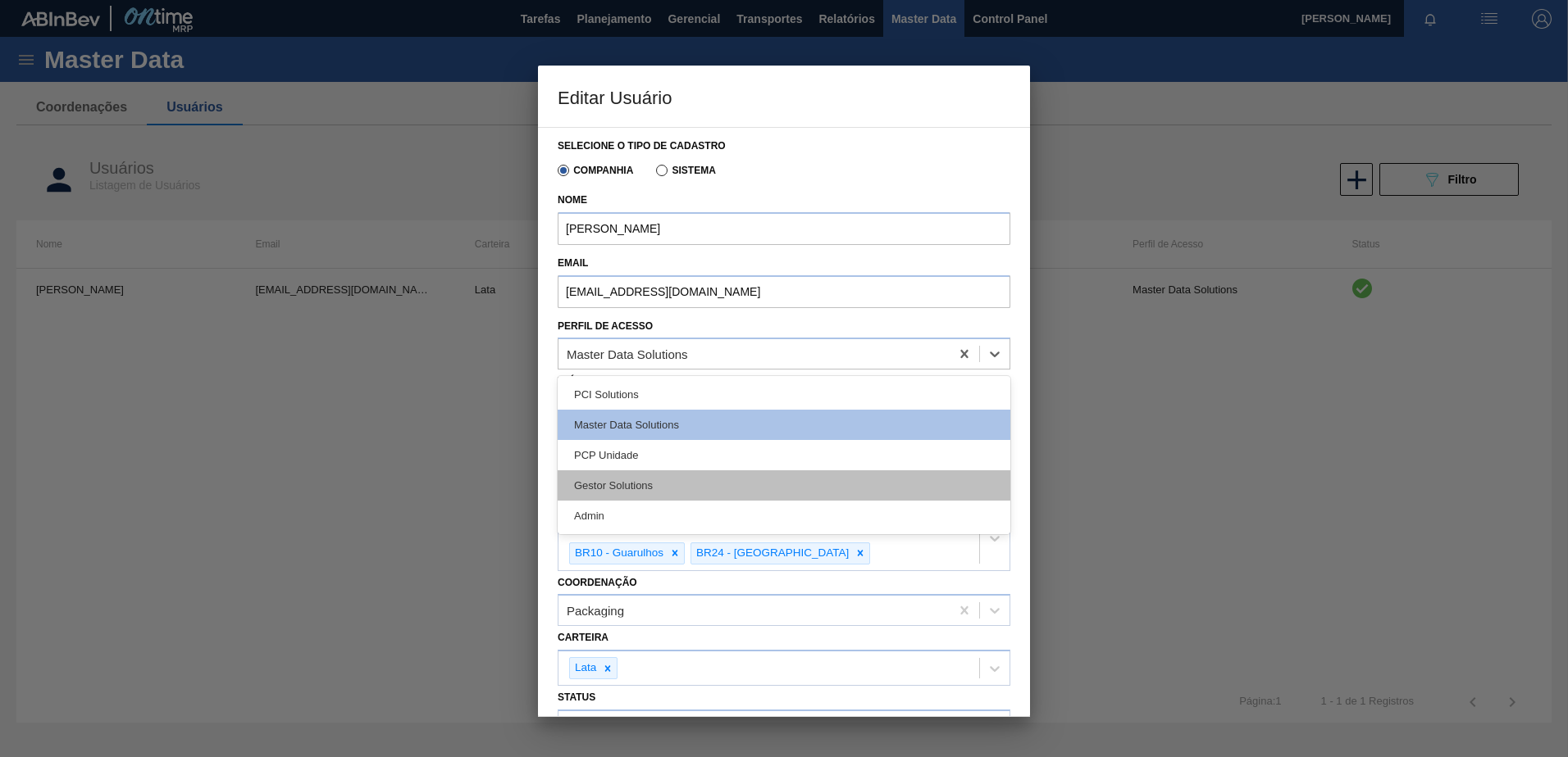
click at [670, 480] on div "Gestor Solutions" at bounding box center [784, 485] width 452 height 30
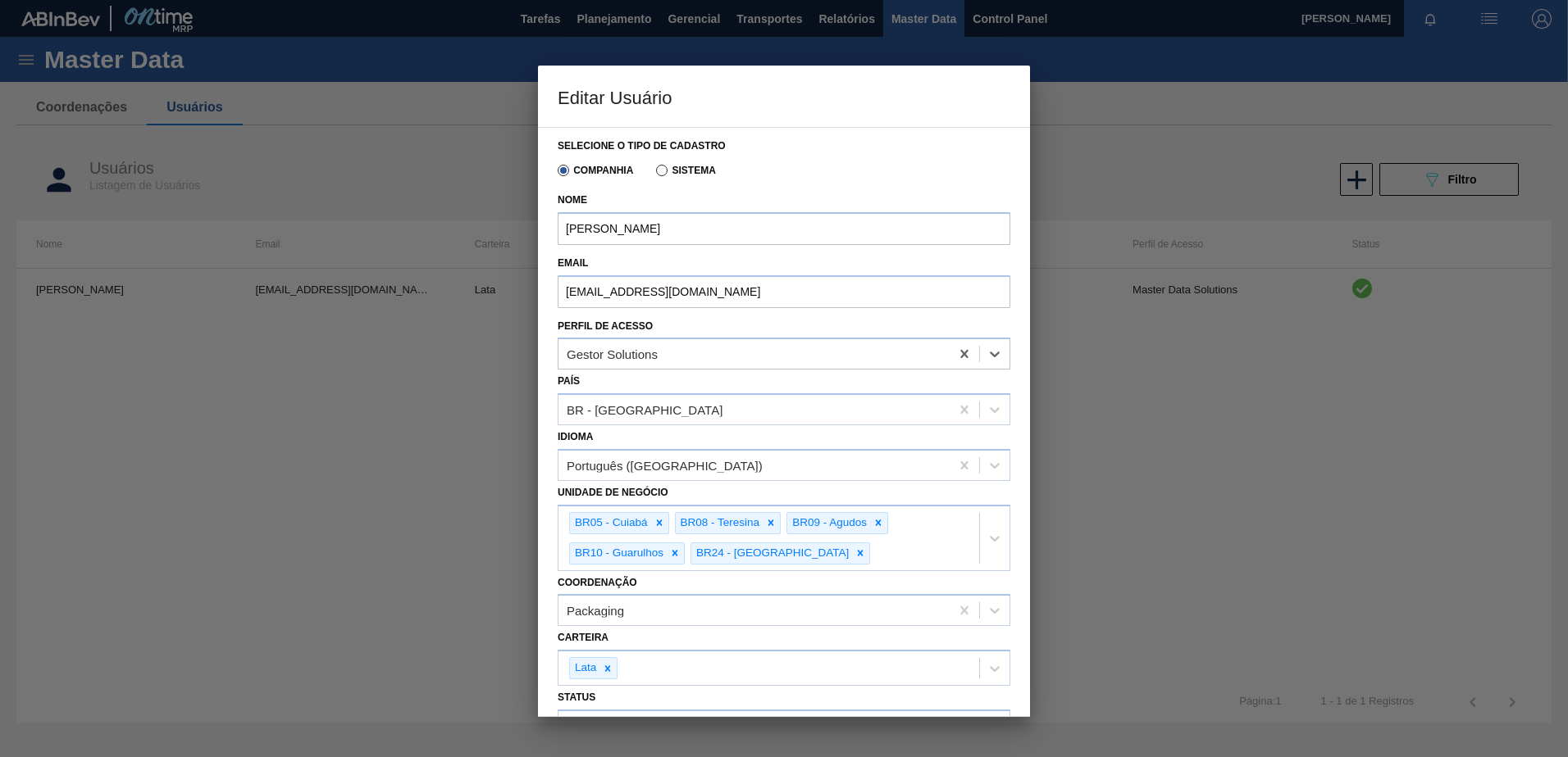
scroll to position [81, 0]
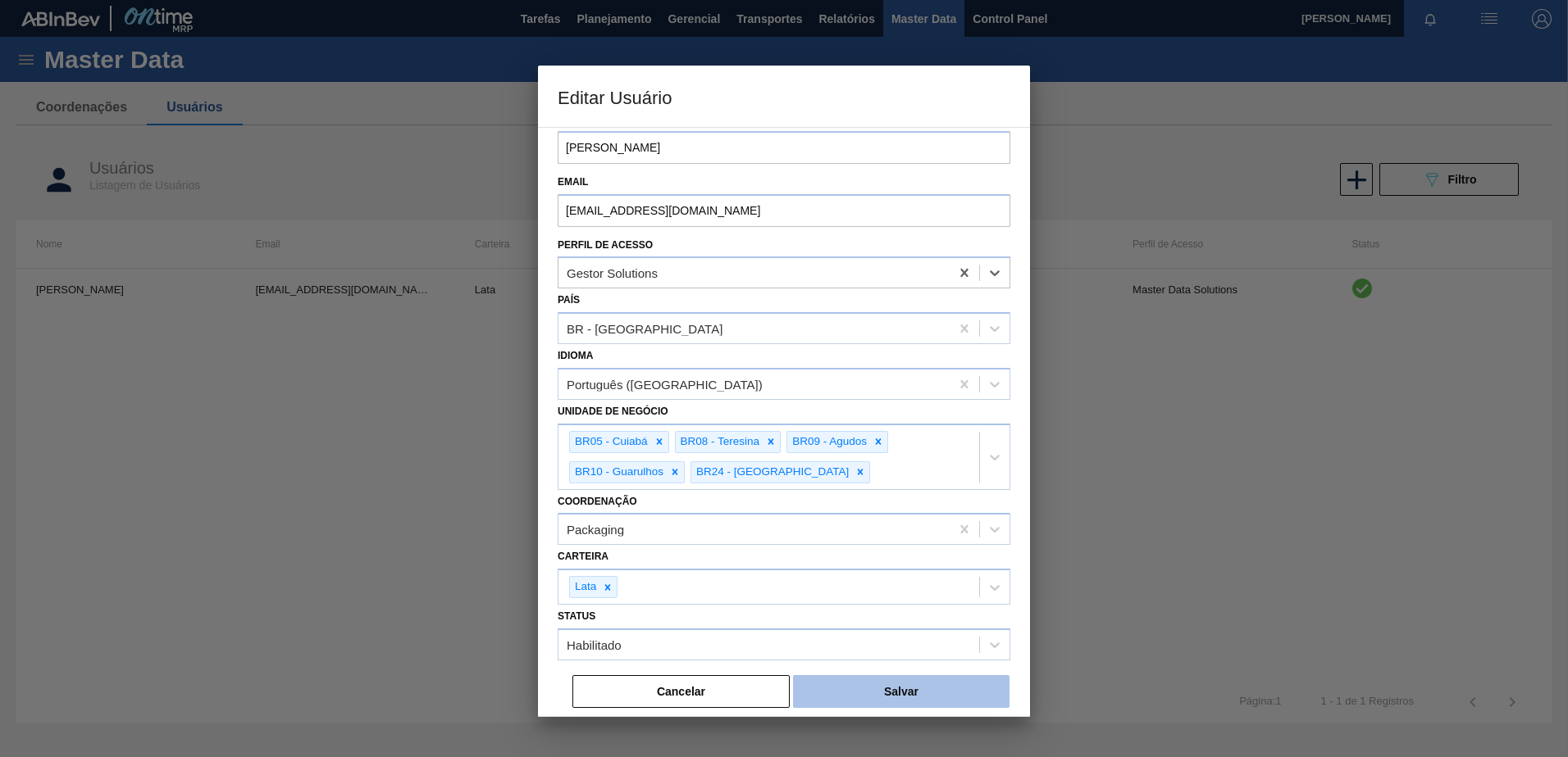
click at [927, 693] on button "Salvar" at bounding box center [901, 692] width 216 height 33
click at [881, 696] on button "Salvar" at bounding box center [901, 692] width 216 height 33
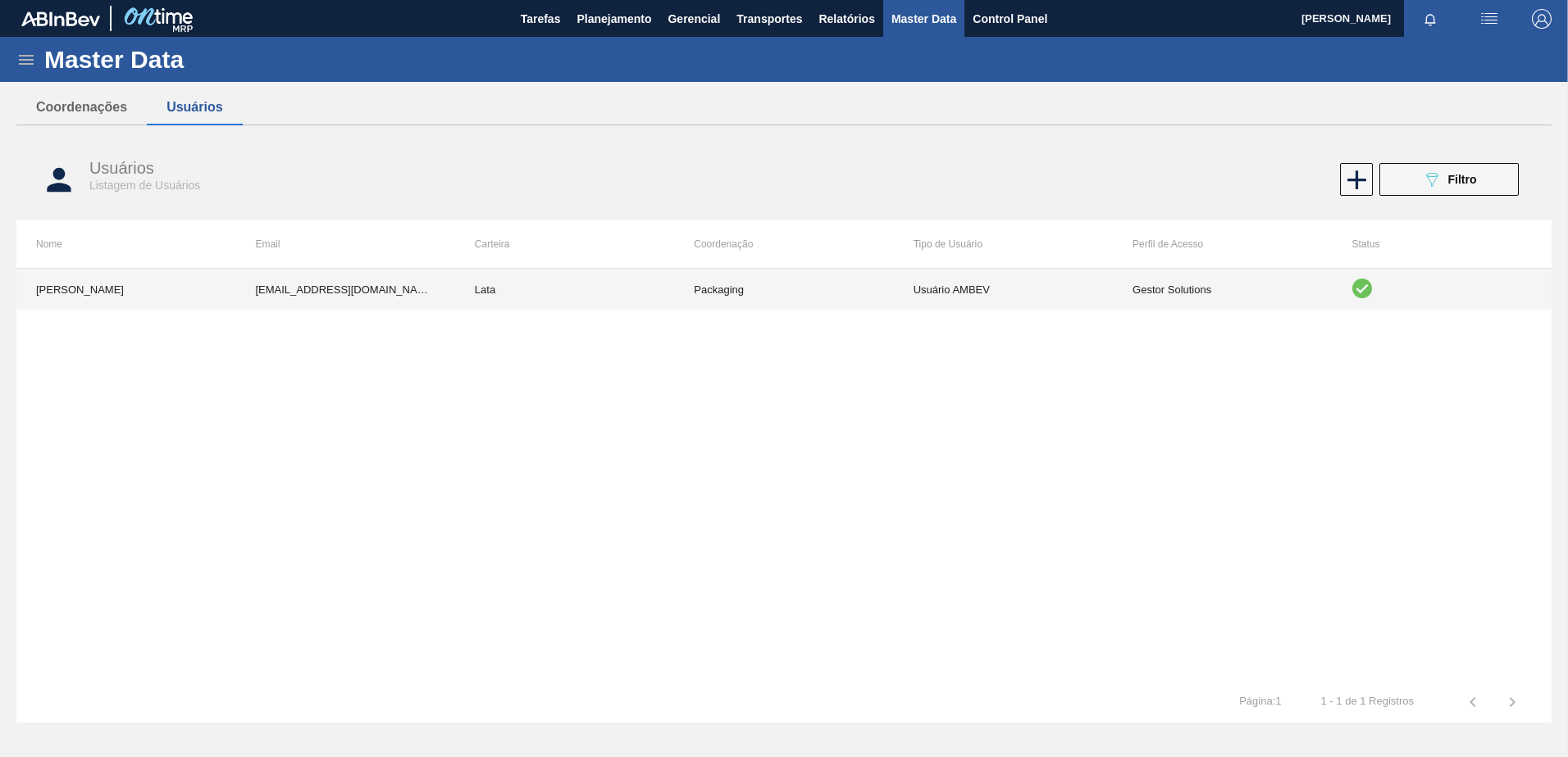
click at [1137, 293] on td "Gestor Solutions" at bounding box center [1222, 289] width 219 height 41
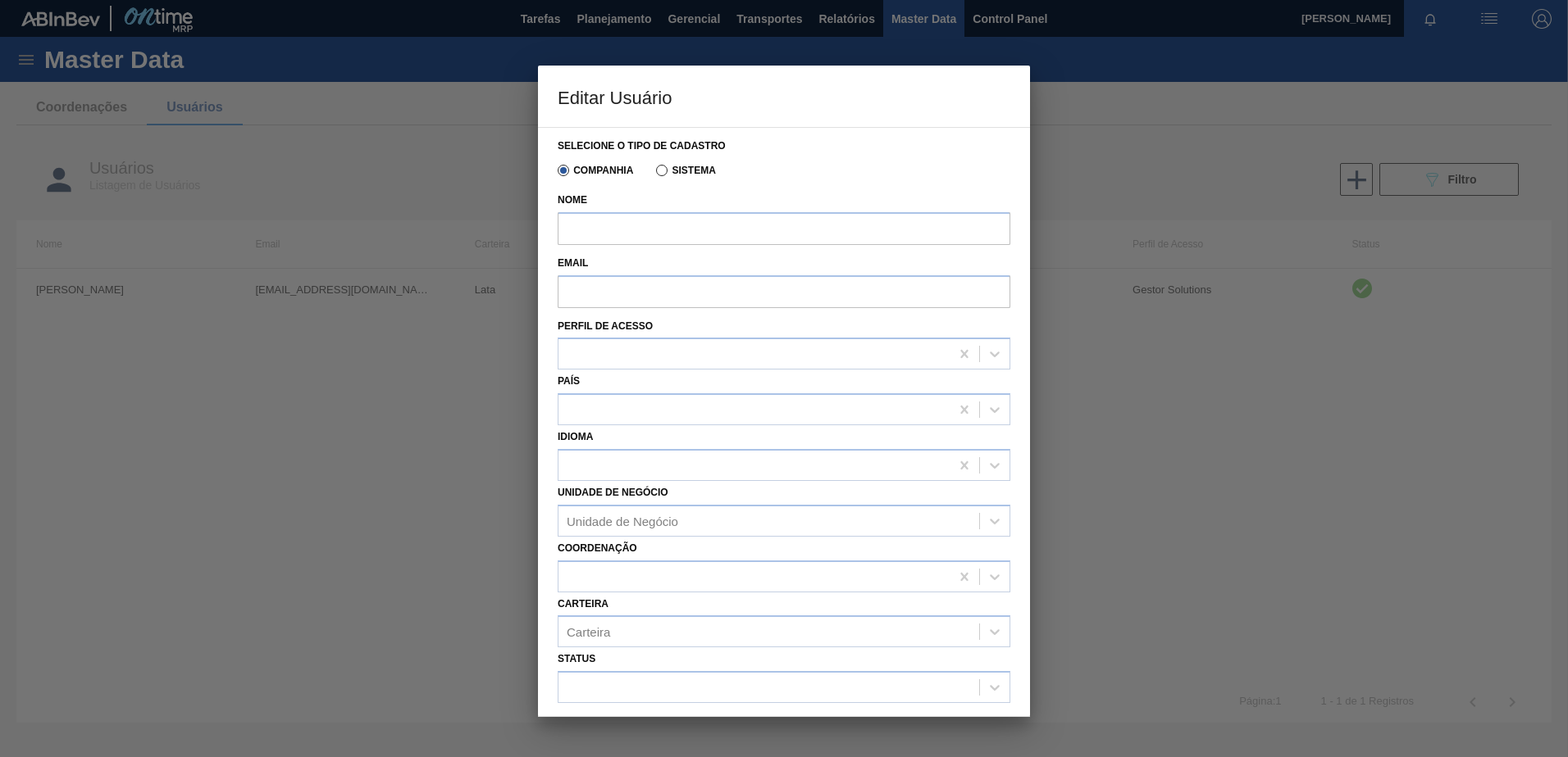
type input "[PERSON_NAME]"
type input "99824716@ambev.com.br"
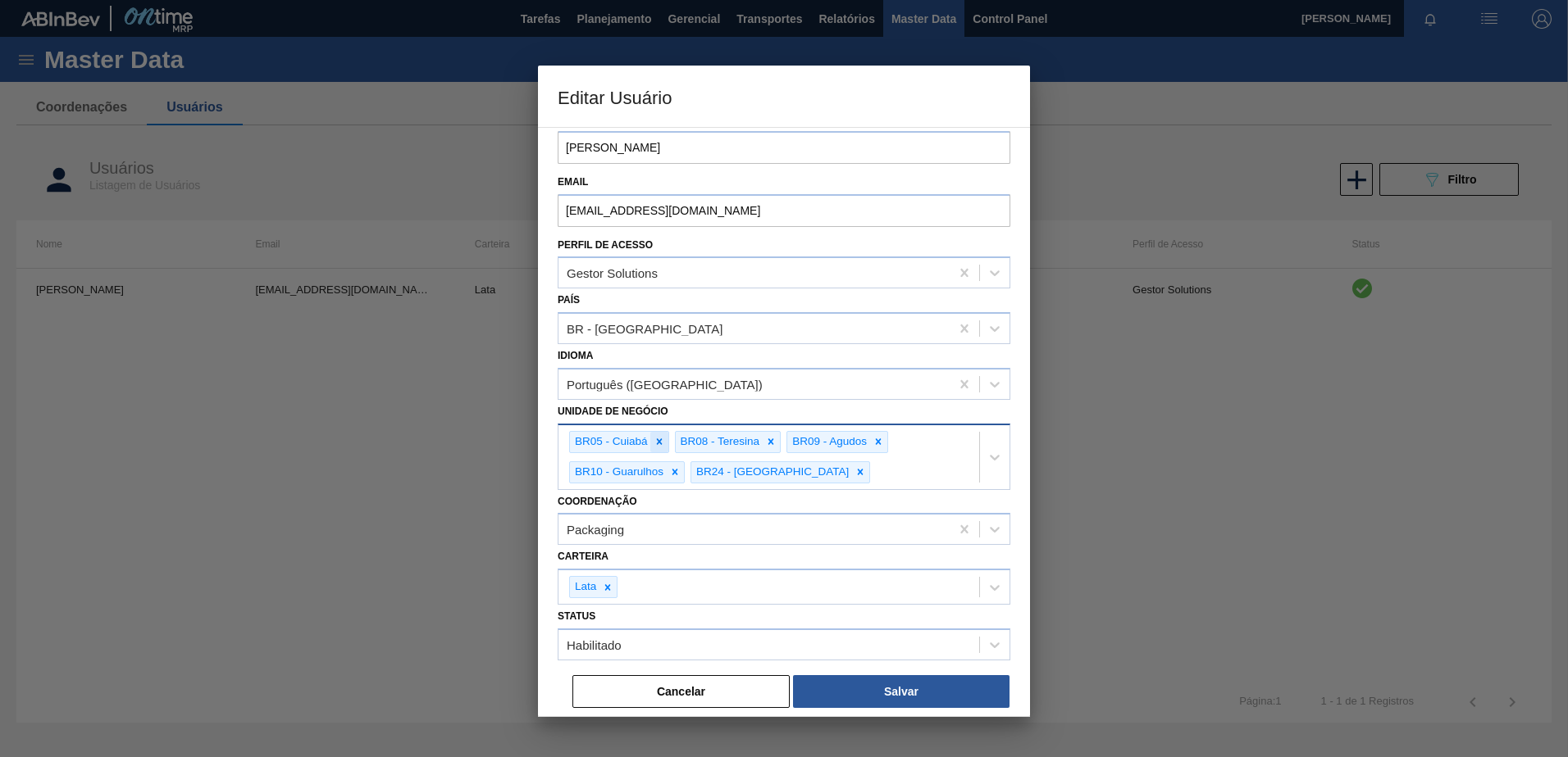
click at [665, 436] on div at bounding box center [659, 443] width 18 height 21
click at [733, 474] on icon at bounding box center [738, 471] width 11 height 11
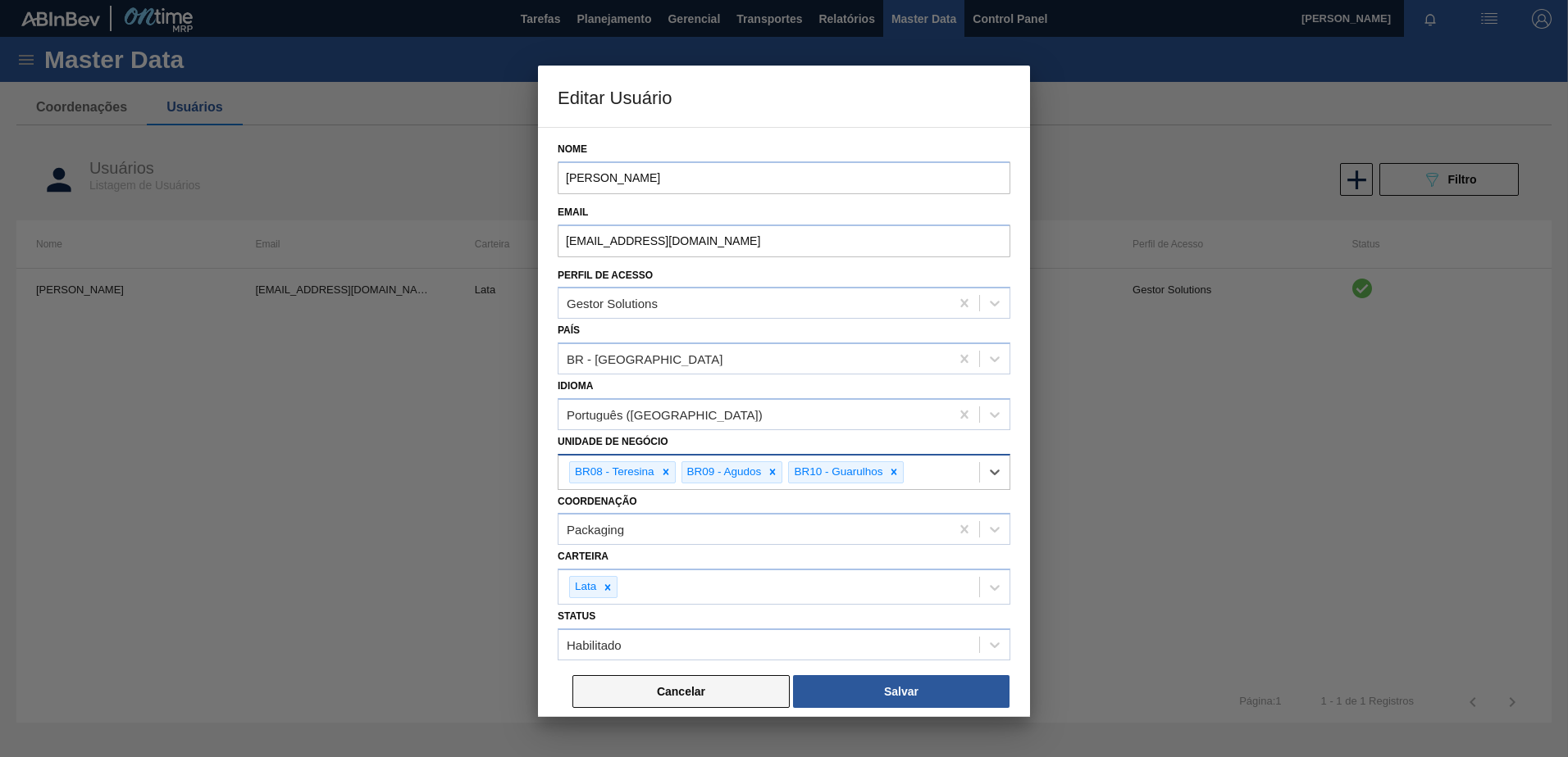
click at [675, 687] on button "Cancelar" at bounding box center [681, 692] width 217 height 33
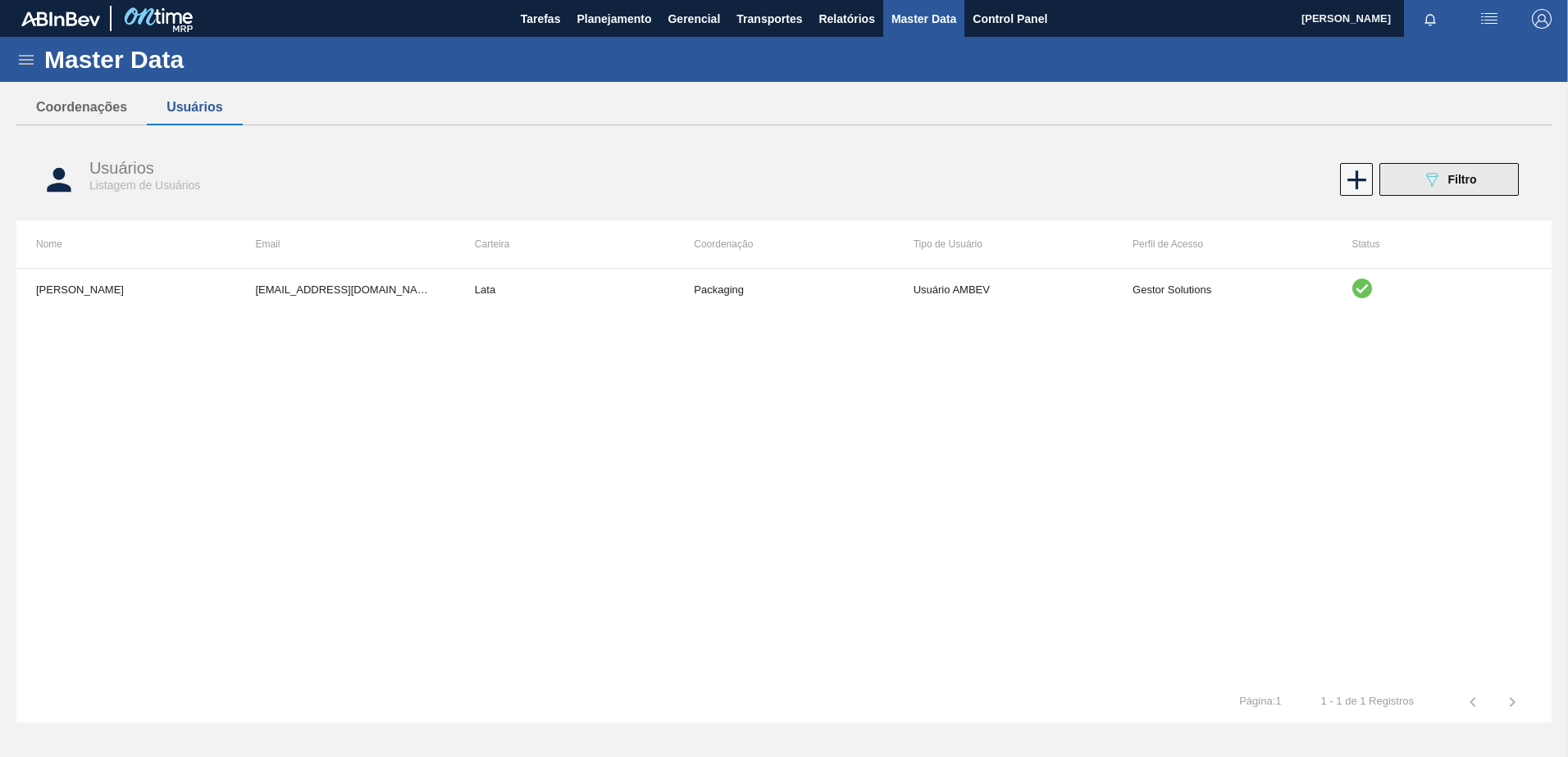
click at [1488, 179] on button "089F7B8B-B2A5-4AFE-B5C0-19BA573D28AC Filtro" at bounding box center [1449, 179] width 139 height 33
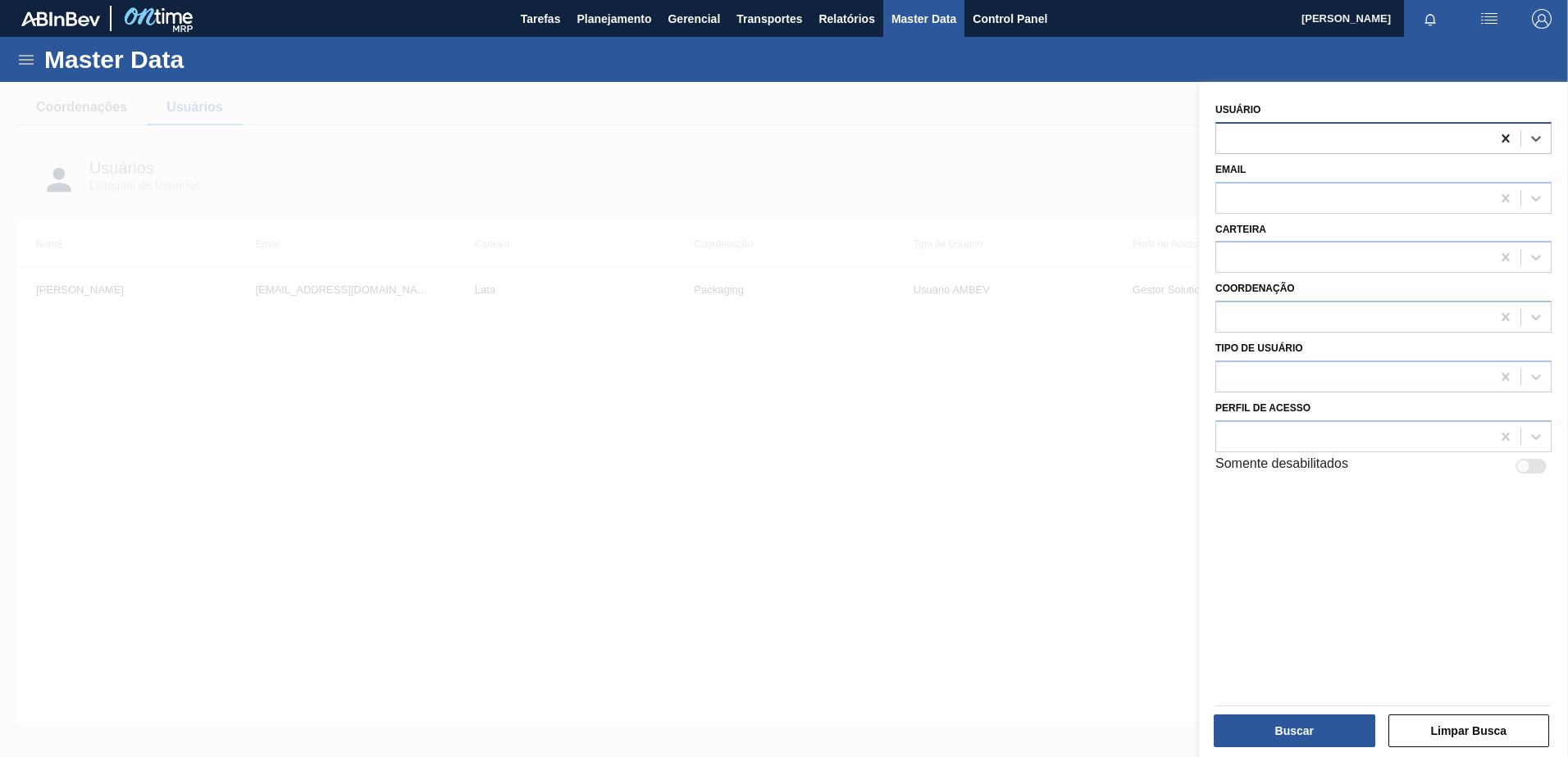
click at [1507, 139] on icon at bounding box center [1505, 139] width 17 height 17
click at [1433, 129] on div at bounding box center [1353, 138] width 275 height 24
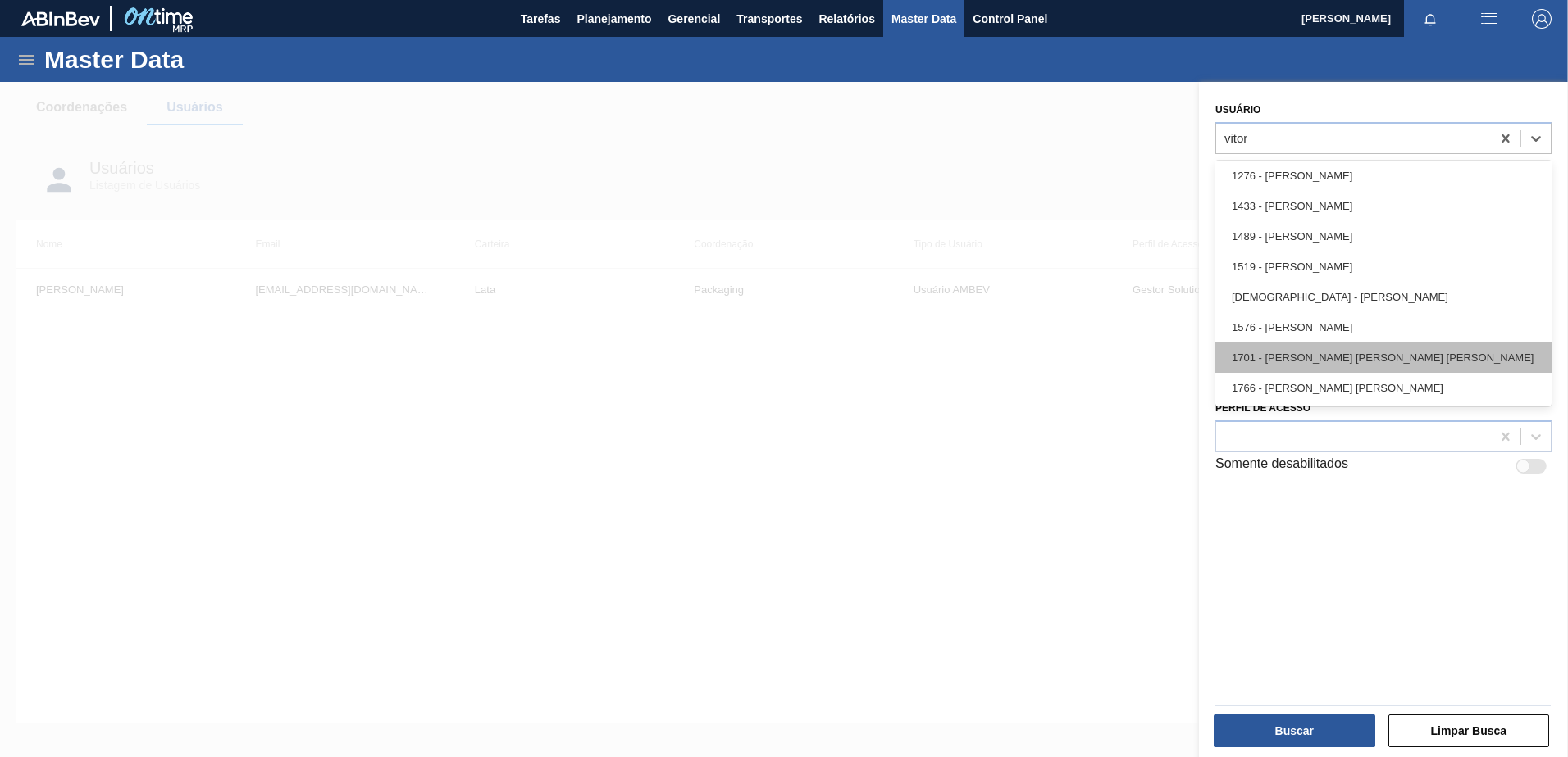
scroll to position [0, 0]
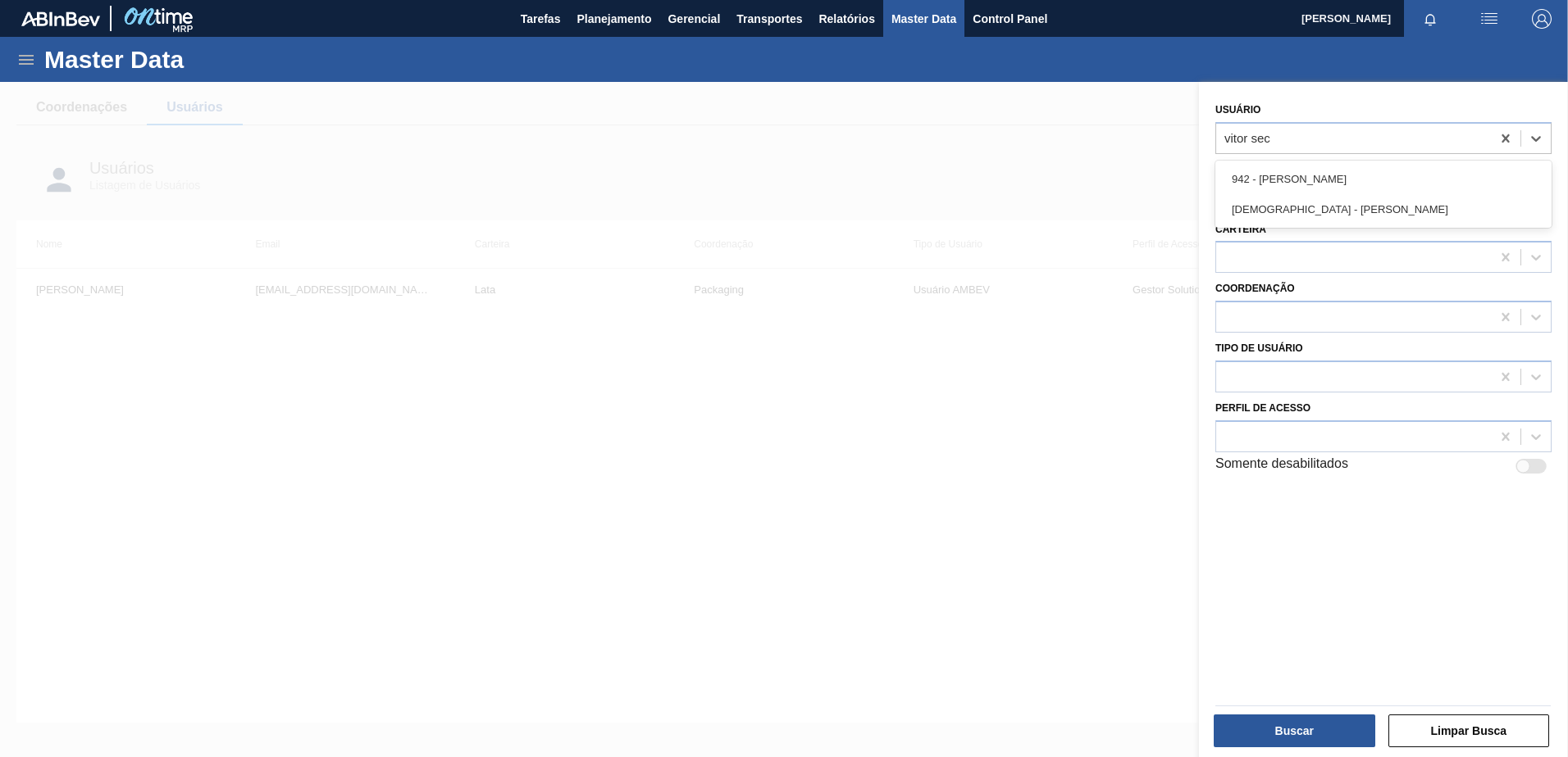
type input "vitor secf"
click at [1290, 219] on div "1542 - Vitor Secfem Rodrigues" at bounding box center [1383, 209] width 336 height 30
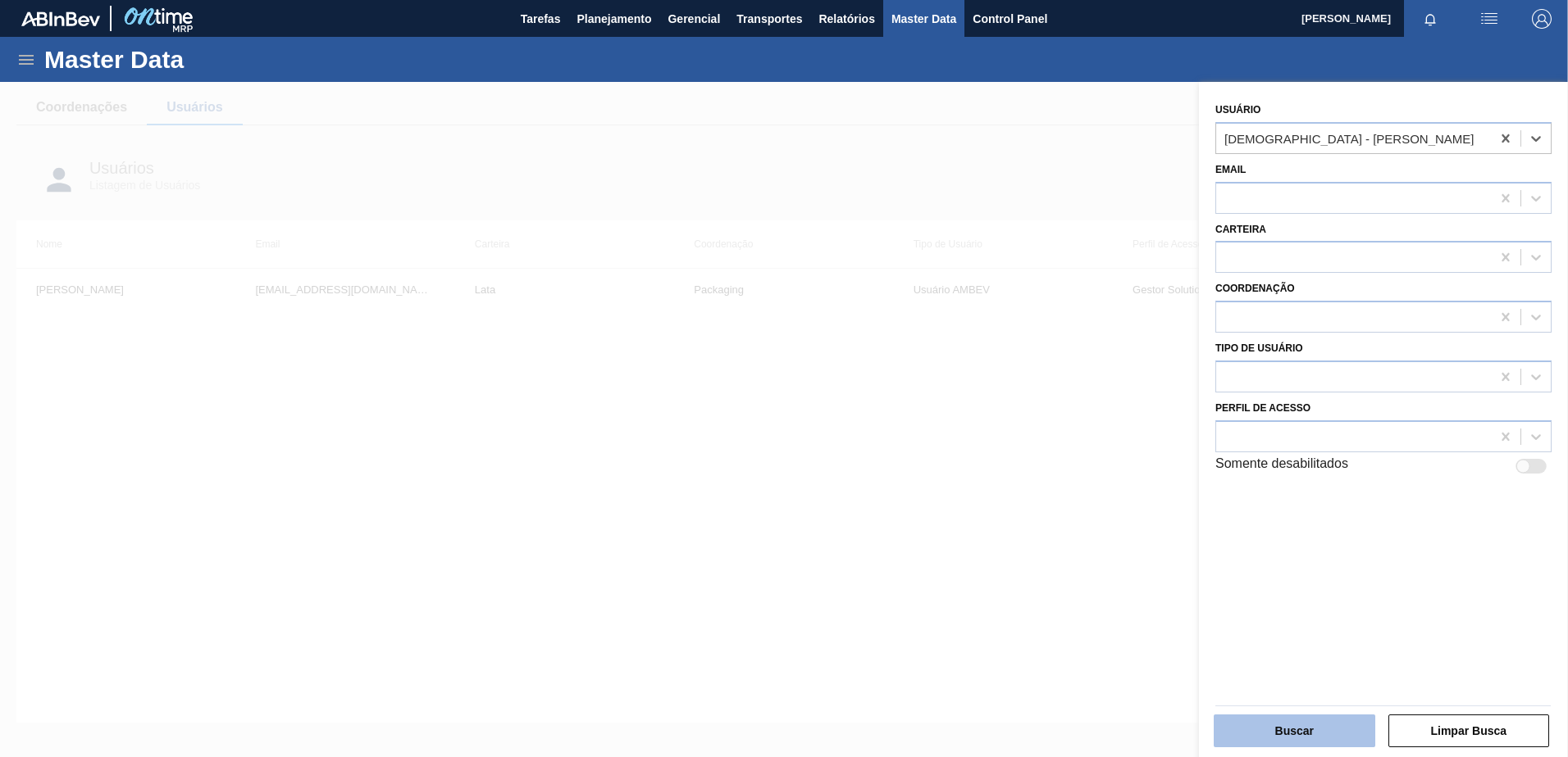
click at [1287, 716] on button "Buscar" at bounding box center [1294, 731] width 161 height 33
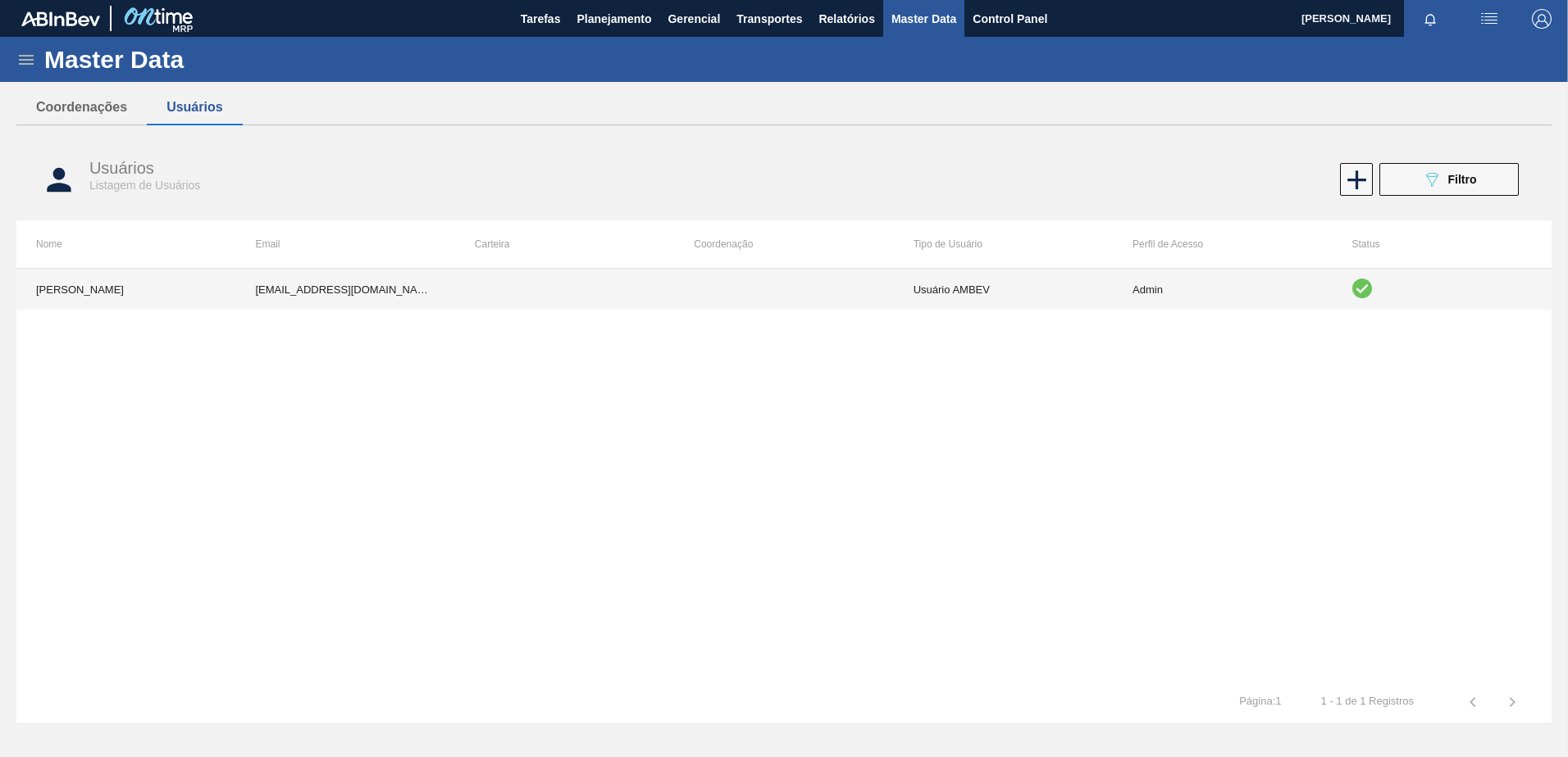
click at [956, 287] on td "Usuário AMBEV" at bounding box center [1003, 289] width 219 height 41
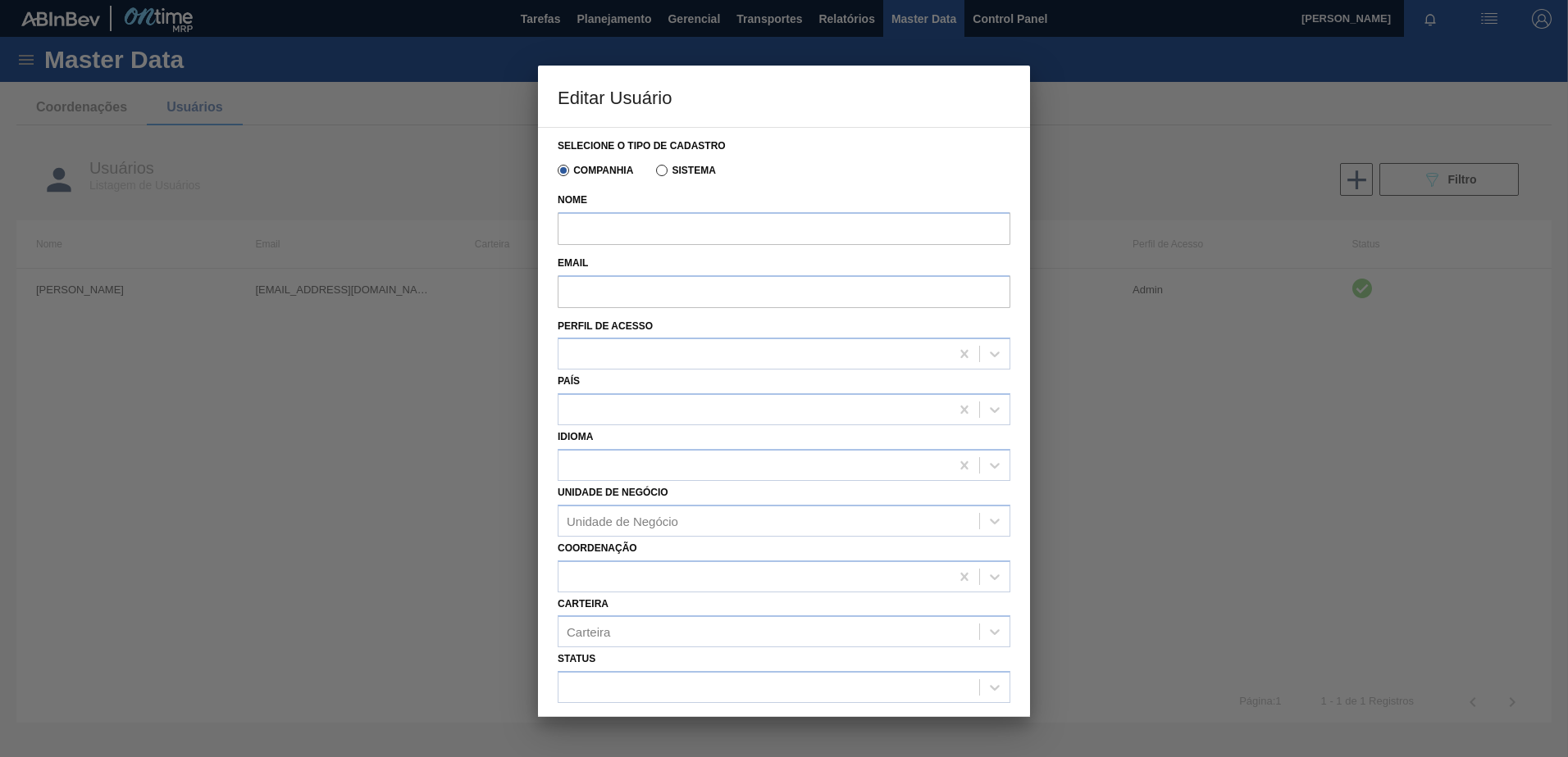
type input "[PERSON_NAME]"
type input "vitor.secfem@ambevtech.com.br"
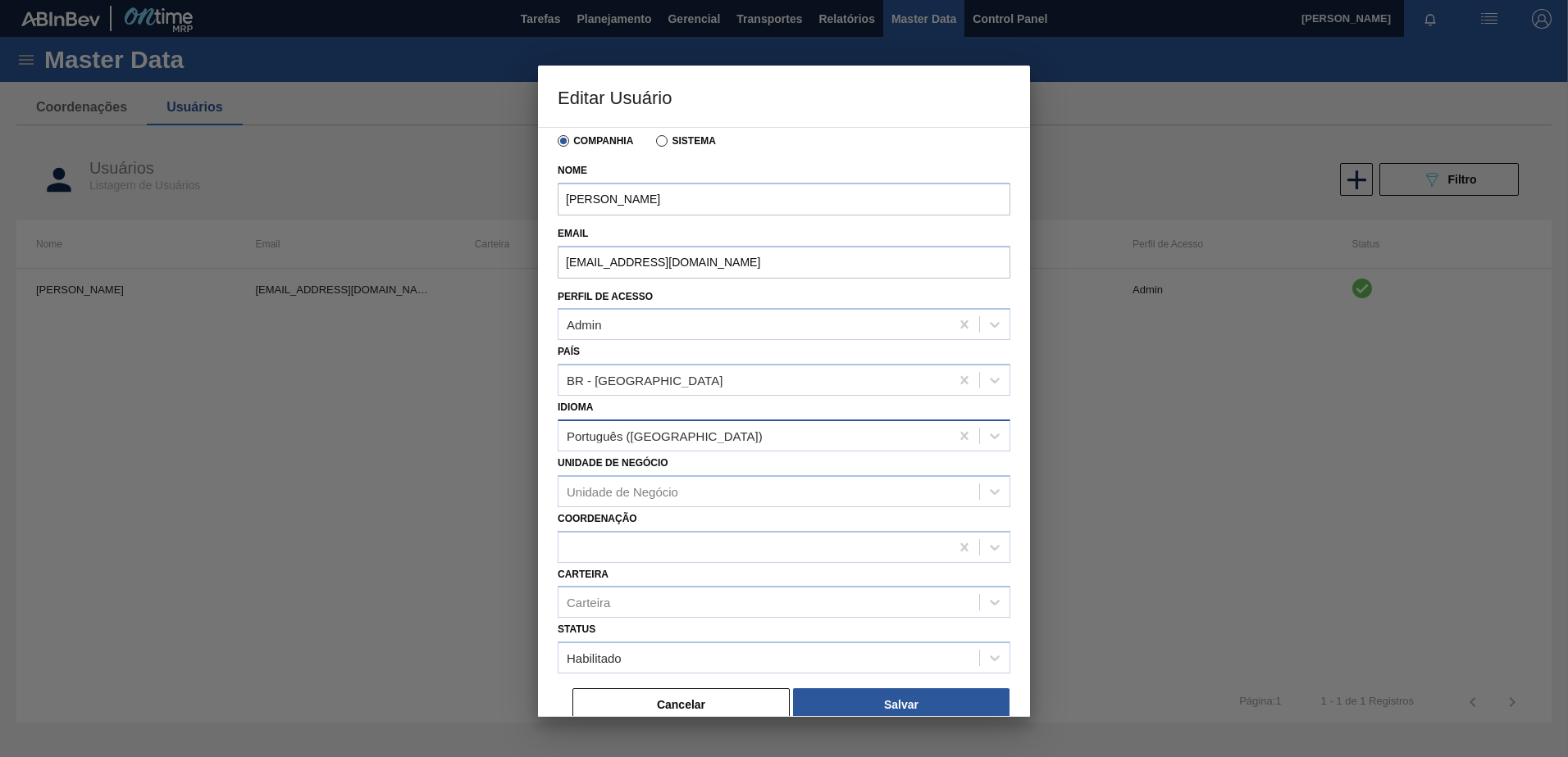
scroll to position [43, 0]
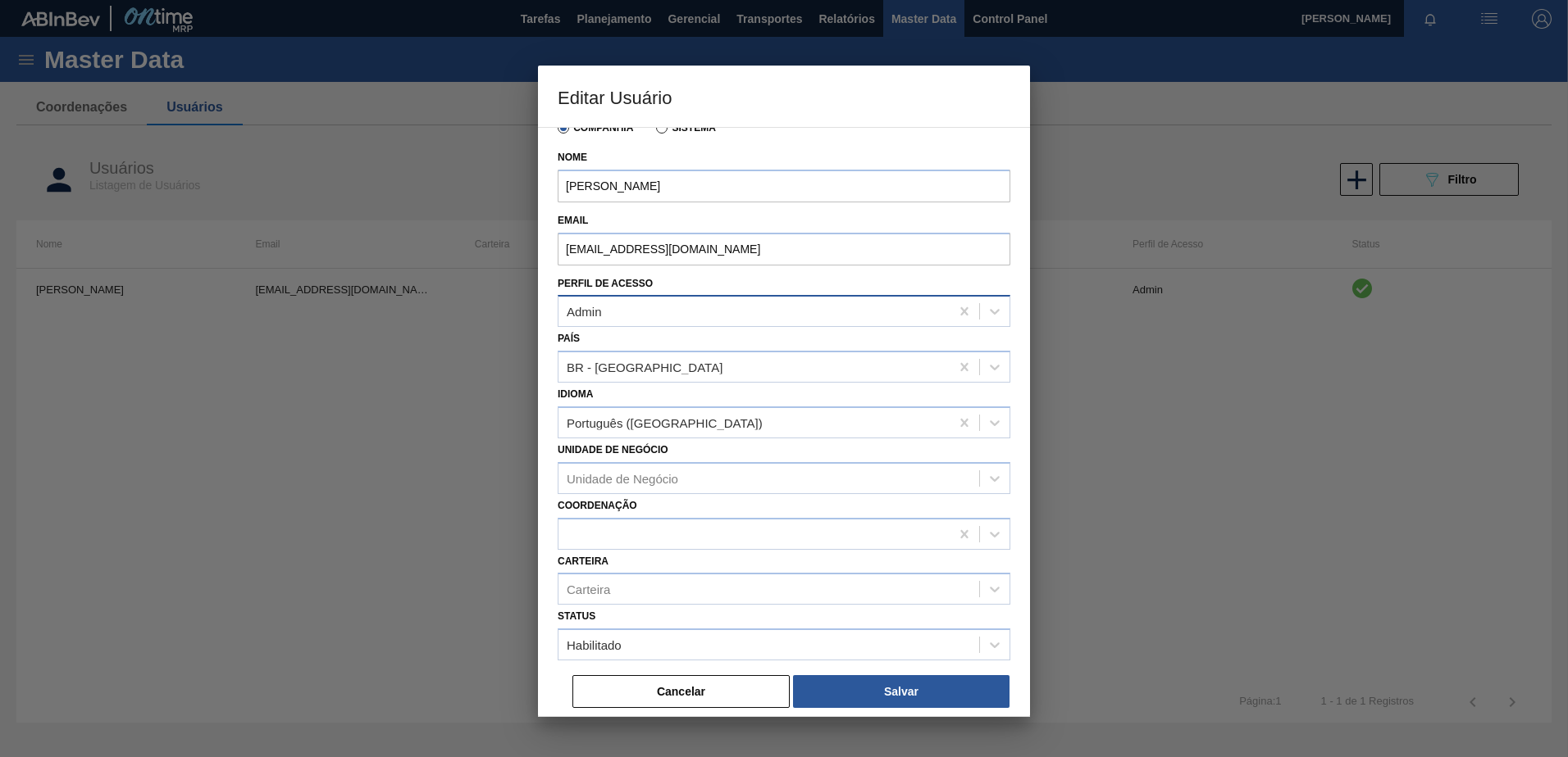
click at [641, 314] on div "Admin" at bounding box center [754, 311] width 391 height 24
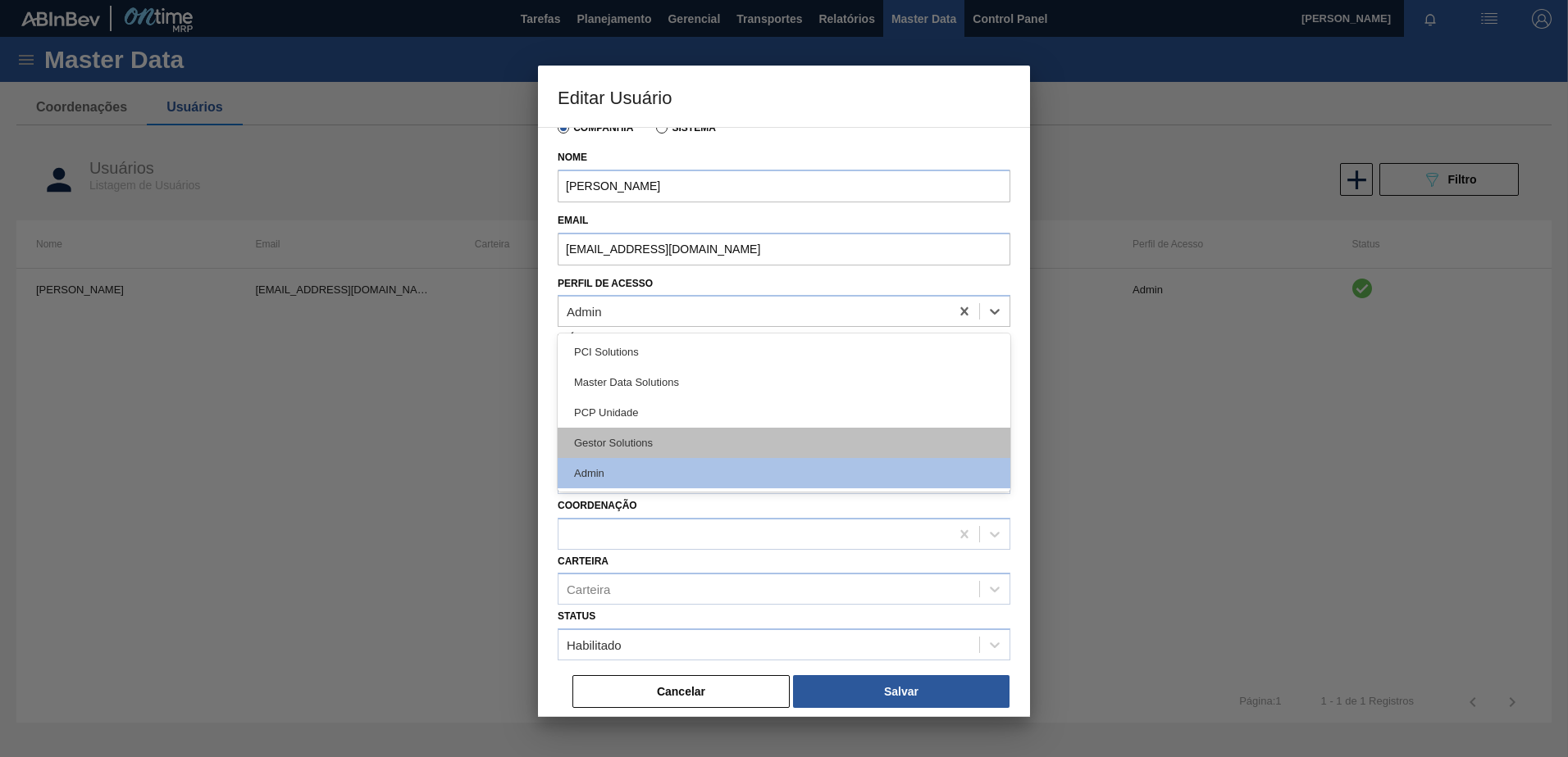
click at [682, 437] on div "Gestor Solutions" at bounding box center [784, 443] width 452 height 30
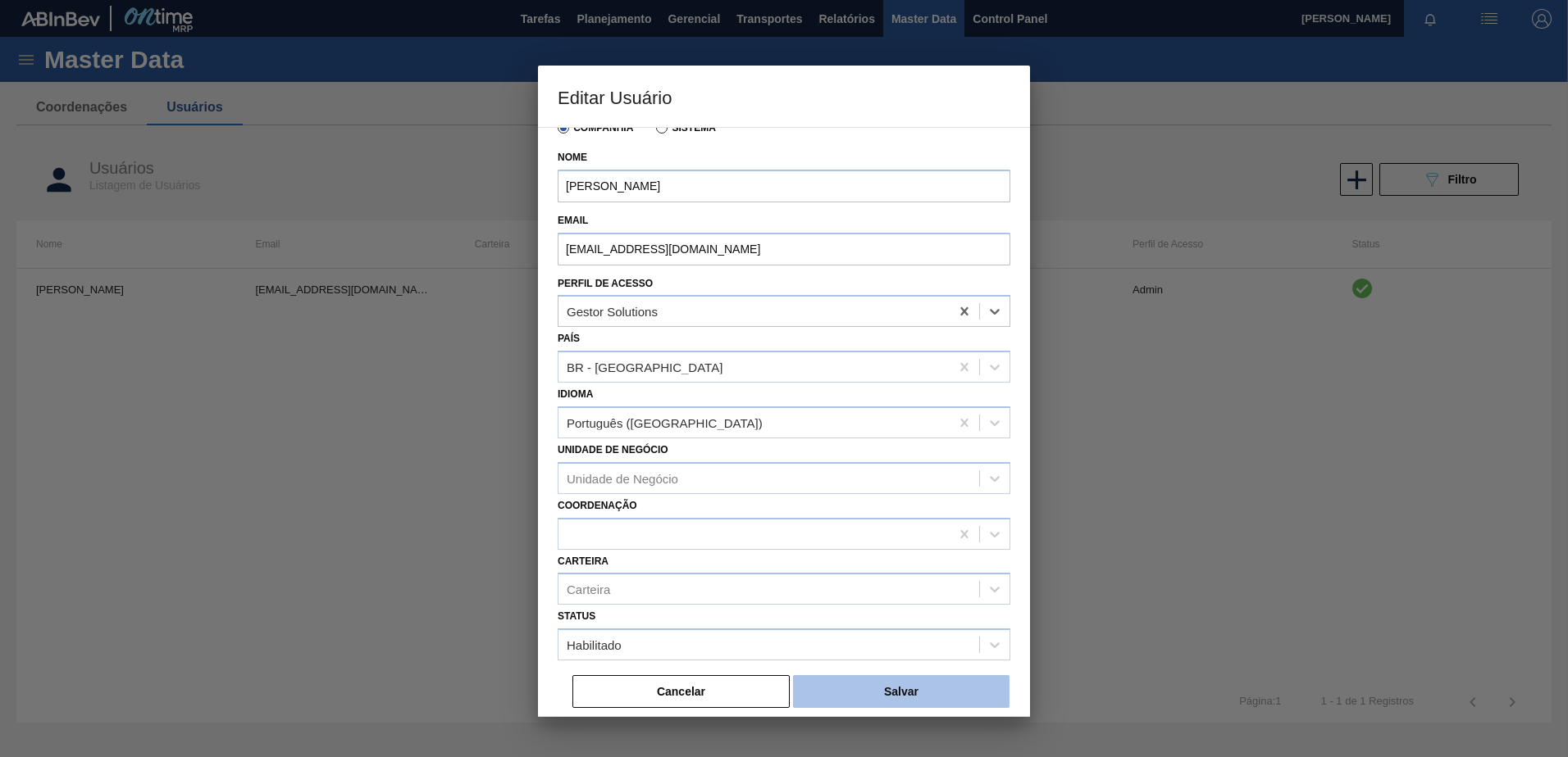
click at [908, 686] on button "Salvar" at bounding box center [901, 692] width 216 height 33
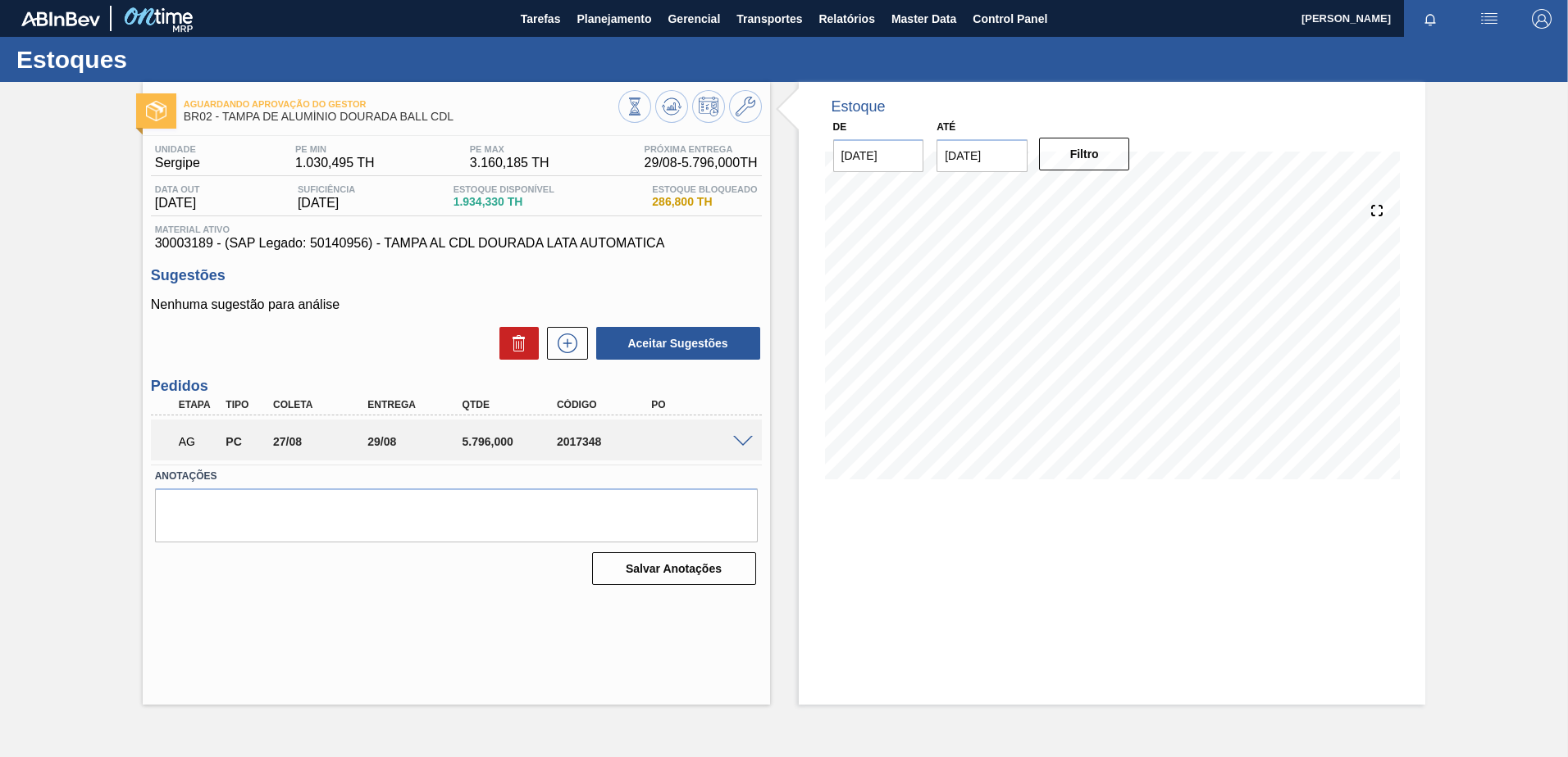
click at [743, 431] on div "AG PC 27/08 29/08 5.796,000 2017348" at bounding box center [456, 440] width 611 height 41
click at [744, 437] on span at bounding box center [743, 443] width 20 height 12
click at [744, 444] on span at bounding box center [743, 443] width 20 height 12
click at [730, 444] on div at bounding box center [745, 441] width 33 height 12
click at [740, 441] on span at bounding box center [743, 443] width 20 height 12
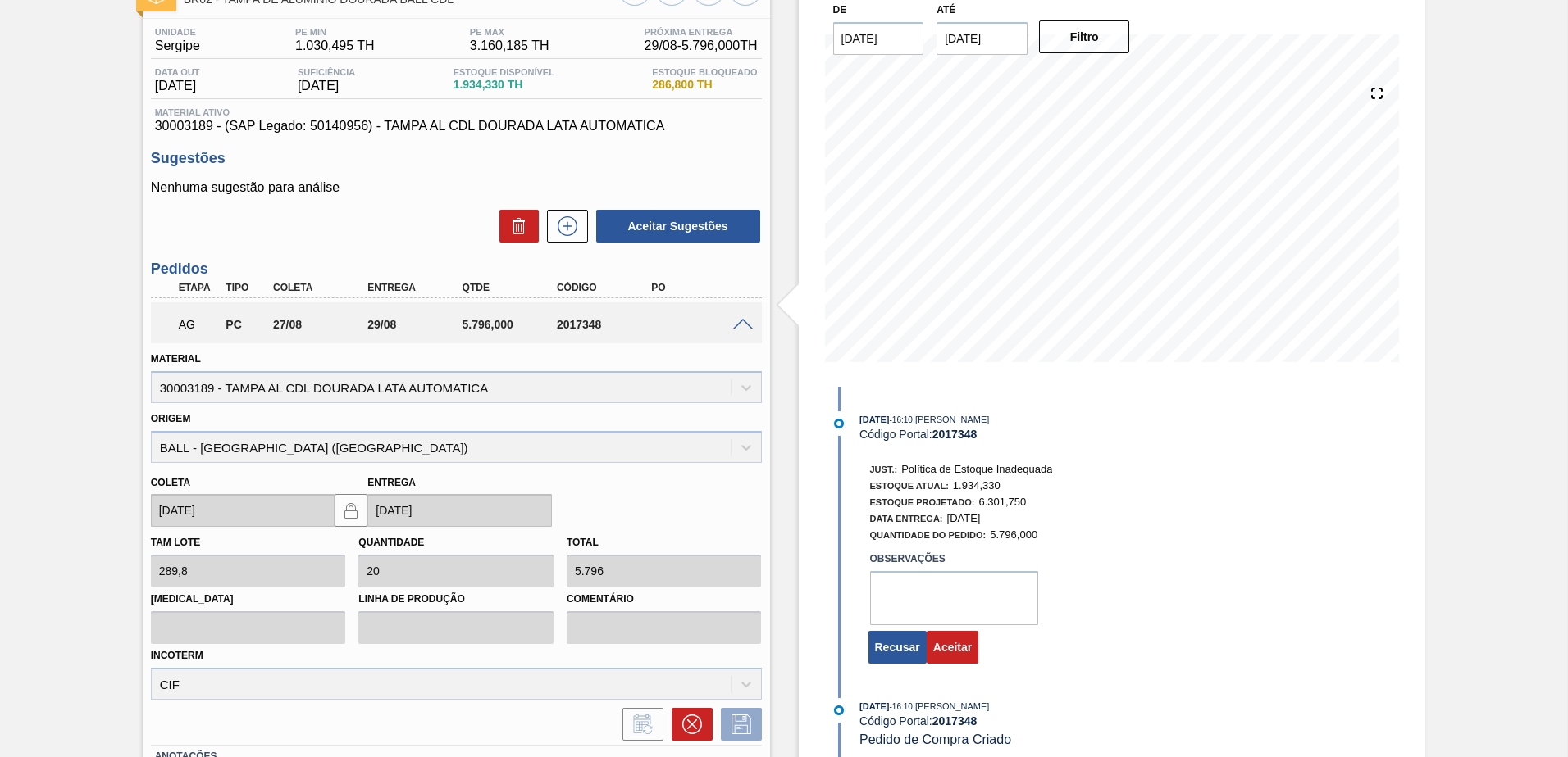
scroll to position [240, 0]
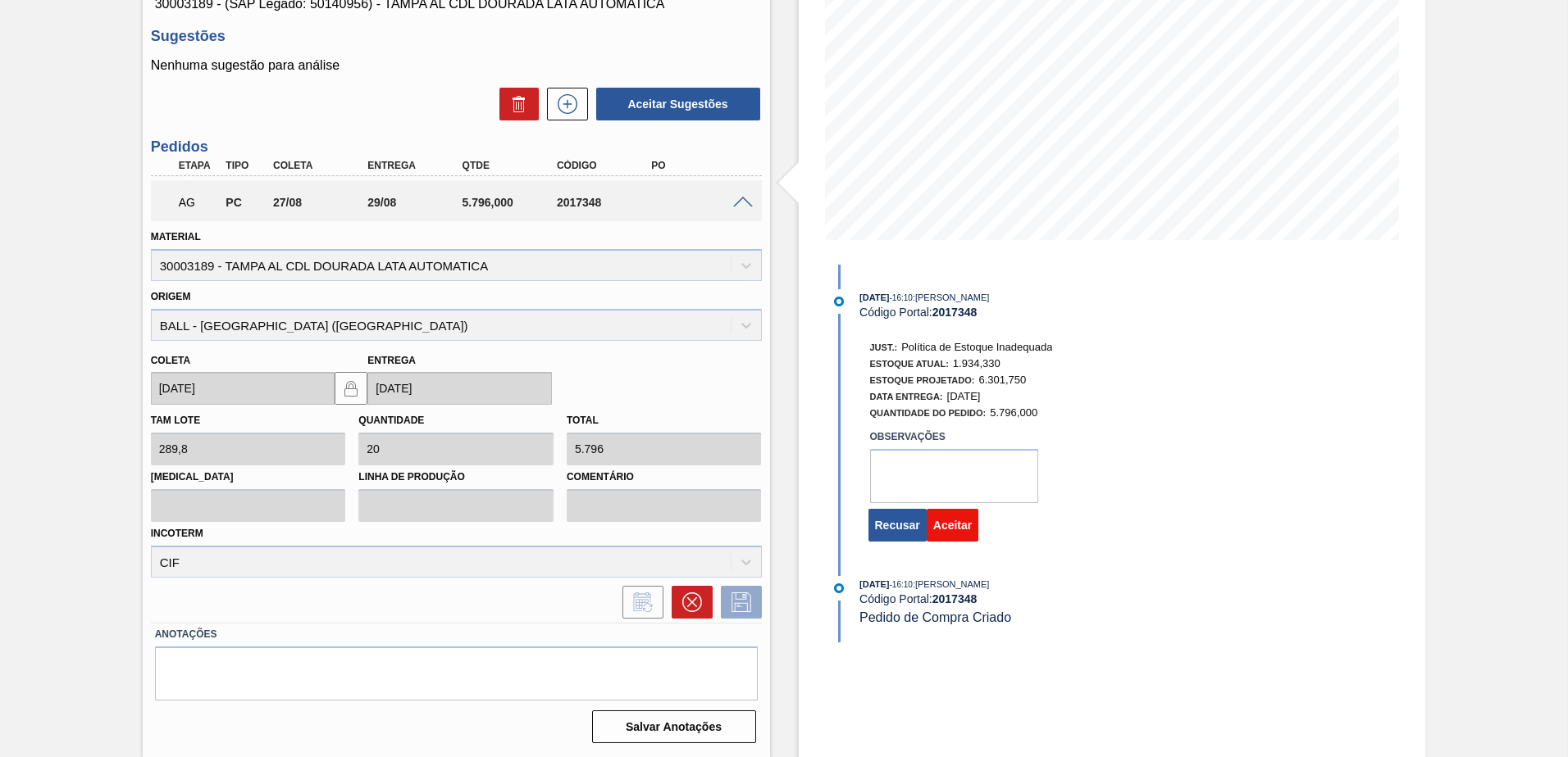
click at [954, 530] on button "Aceitar" at bounding box center [952, 525] width 51 height 33
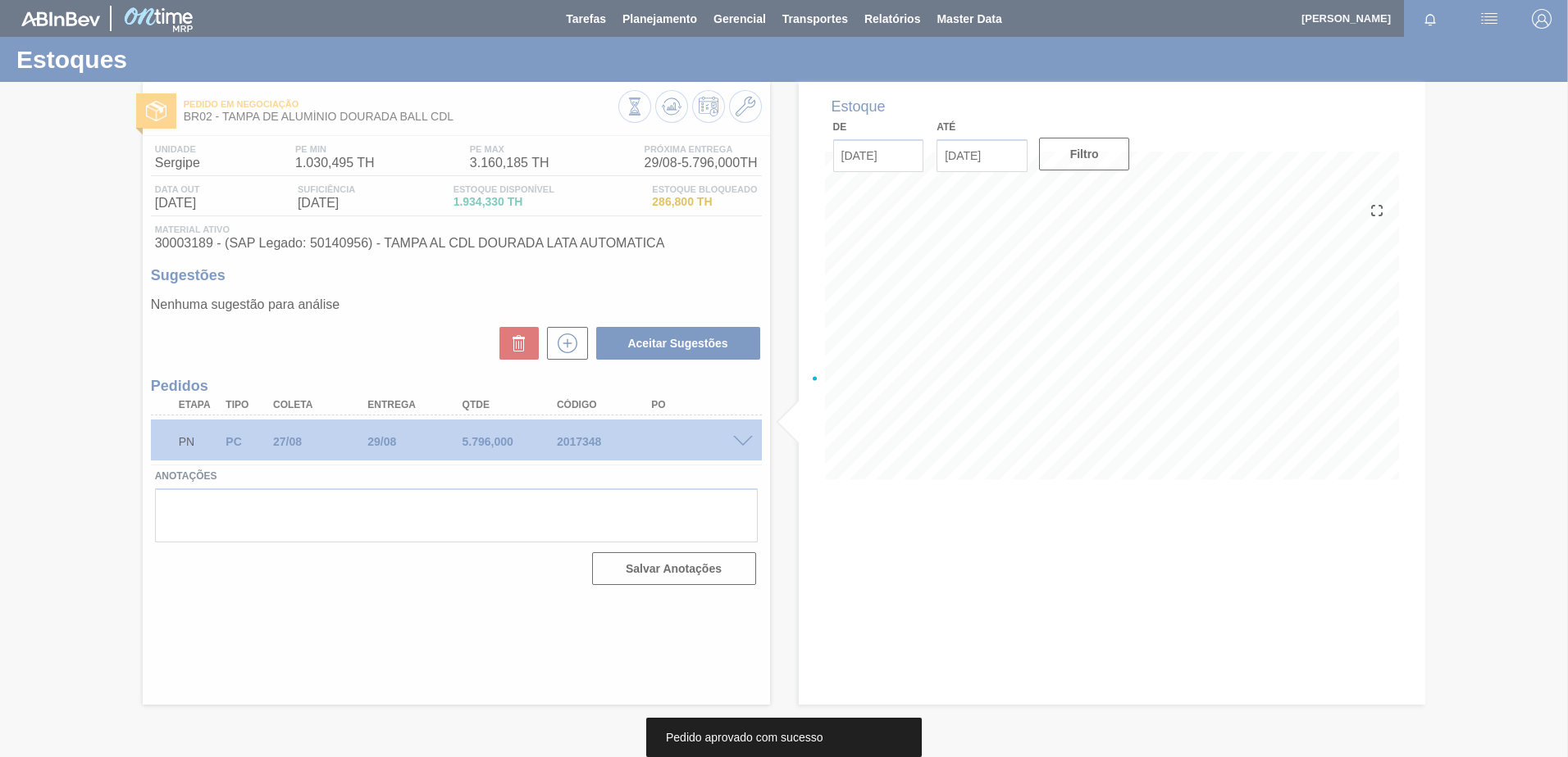
scroll to position [0, 0]
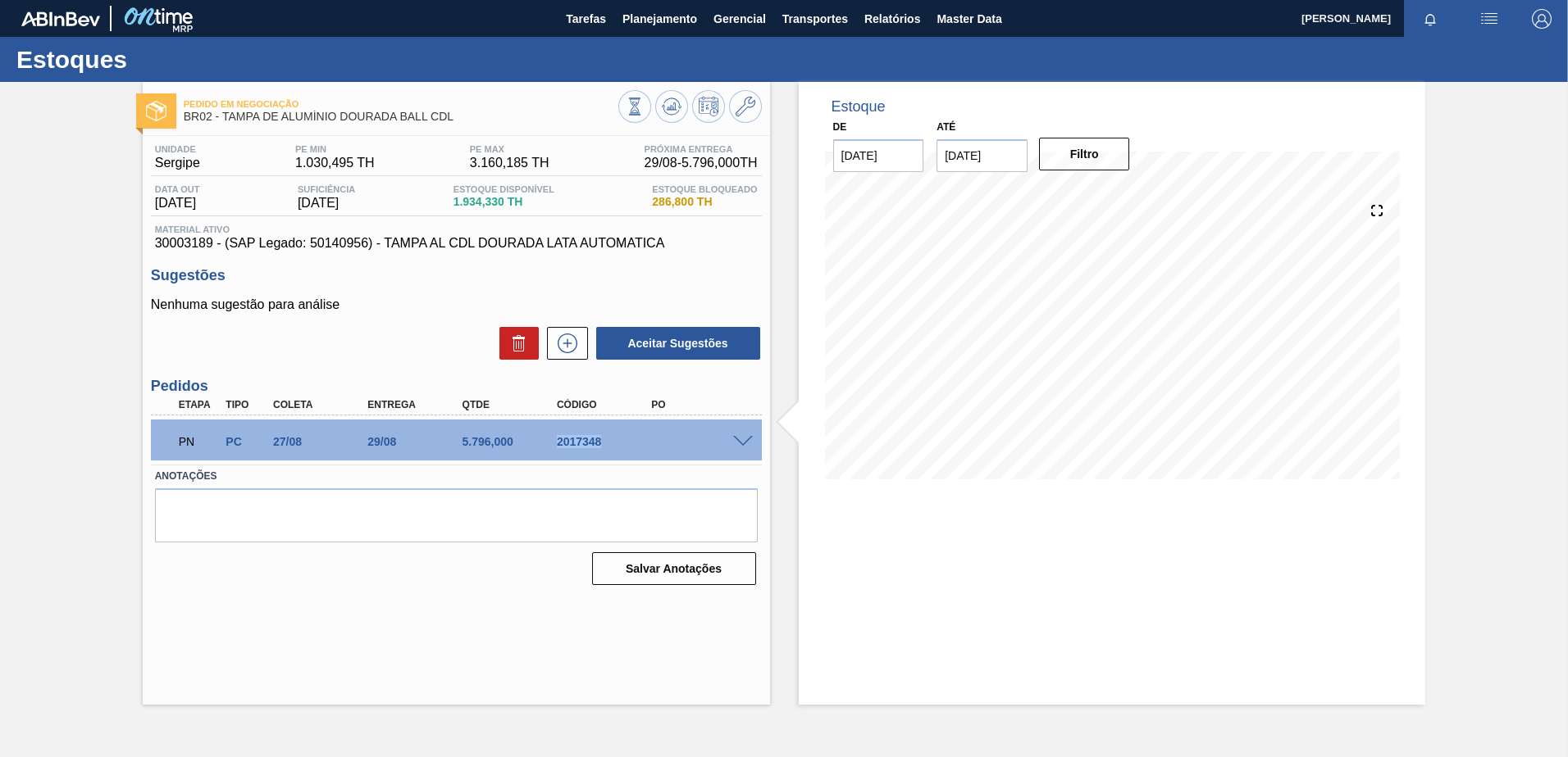
drag, startPoint x: 594, startPoint y: 440, endPoint x: 550, endPoint y: 445, distance: 44.3
click at [550, 445] on div "2017348" at bounding box center [594, 442] width 94 height 13
copy div "2017348"
